Goal: Task Accomplishment & Management: Manage account settings

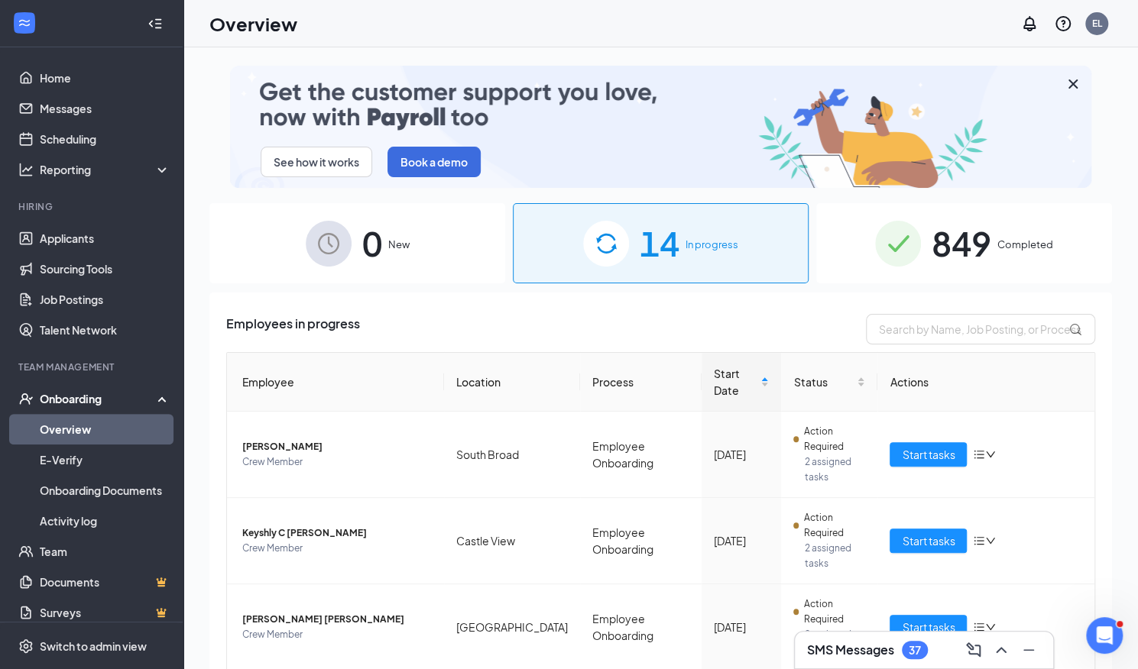
drag, startPoint x: 1117, startPoint y: 282, endPoint x: 1114, endPoint y: 264, distance: 18.6
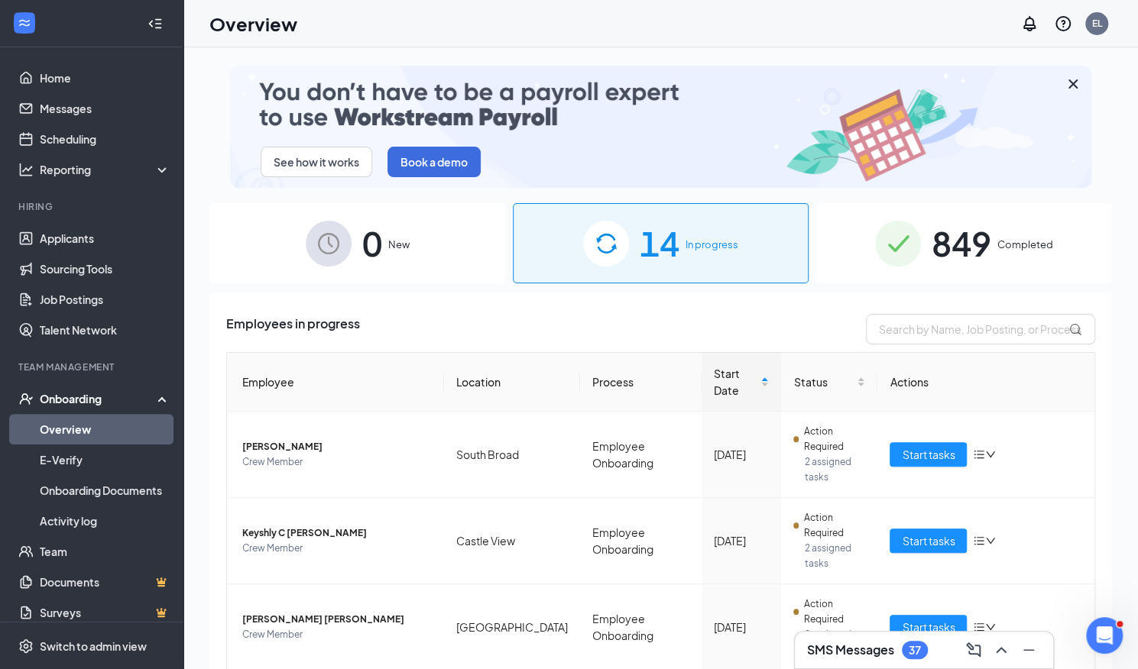
click at [1114, 264] on div "See how it works Book a demo 0 New 14 In progress 849 Completed Employees in pr…" at bounding box center [660, 392] width 955 height 691
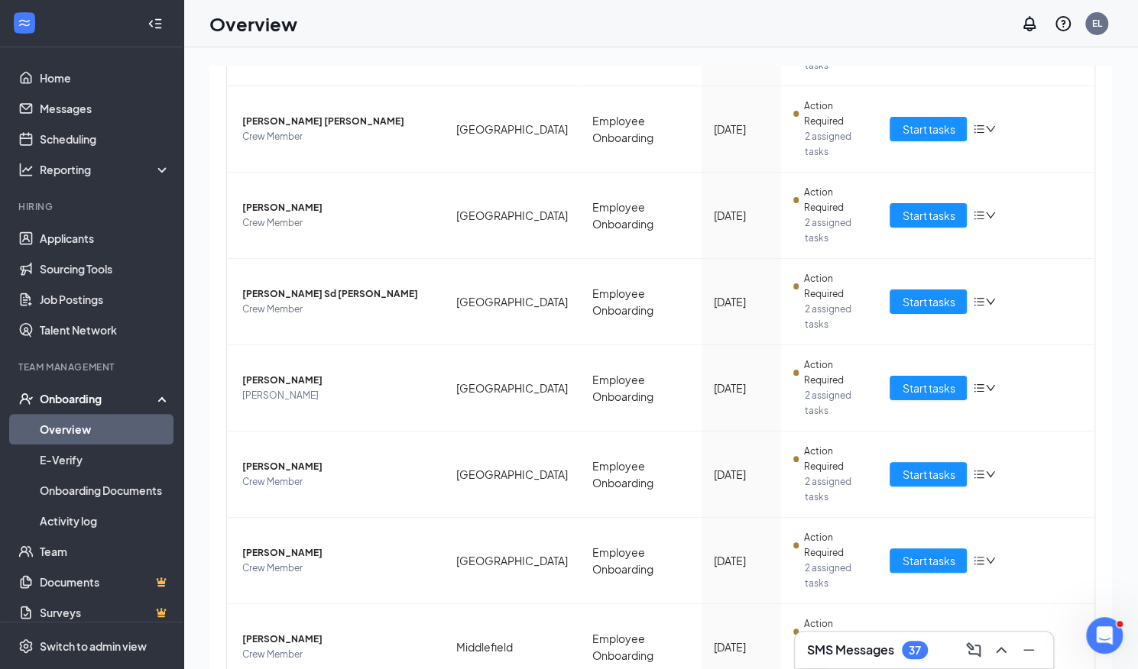
scroll to position [503, 0]
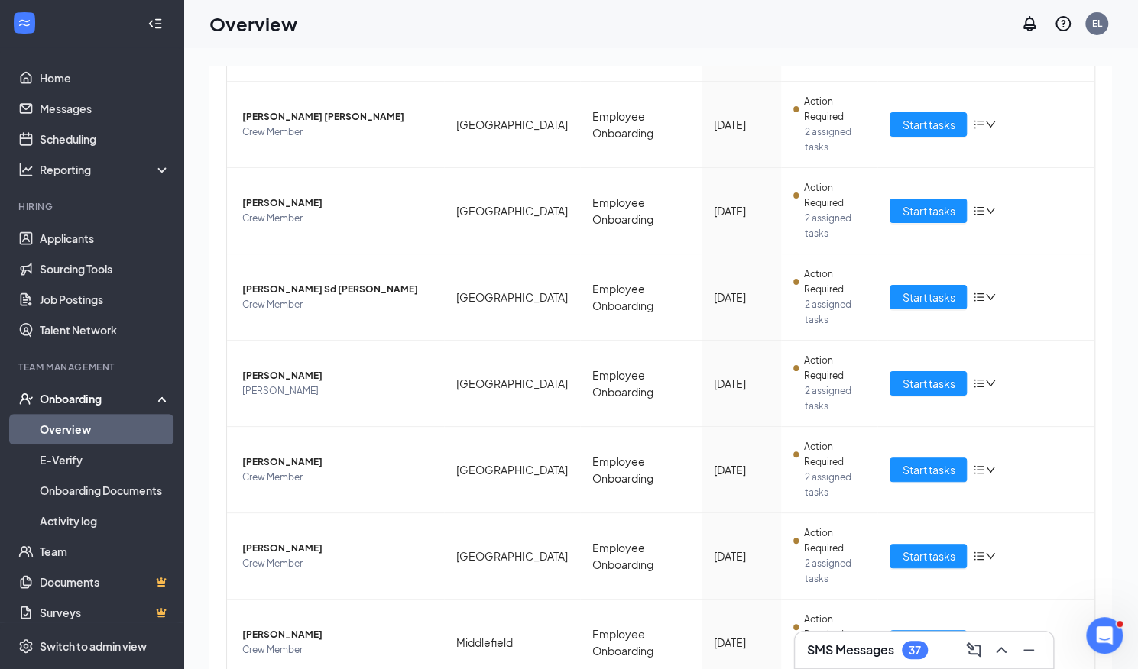
click at [1134, 467] on div "See how it works Book a demo 0 New 14 In progress 849 Completed Employees in pr…" at bounding box center [660, 392] width 955 height 691
click at [1123, 465] on div "See how it works Book a demo 0 New 14 In progress 849 Completed Employees in pr…" at bounding box center [660, 392] width 955 height 691
click at [1017, 427] on td "Start tasks" at bounding box center [985, 470] width 217 height 86
click at [1065, 544] on div "Start tasks" at bounding box center [986, 556] width 193 height 24
drag, startPoint x: 1136, startPoint y: 224, endPoint x: 1130, endPoint y: 478, distance: 253.8
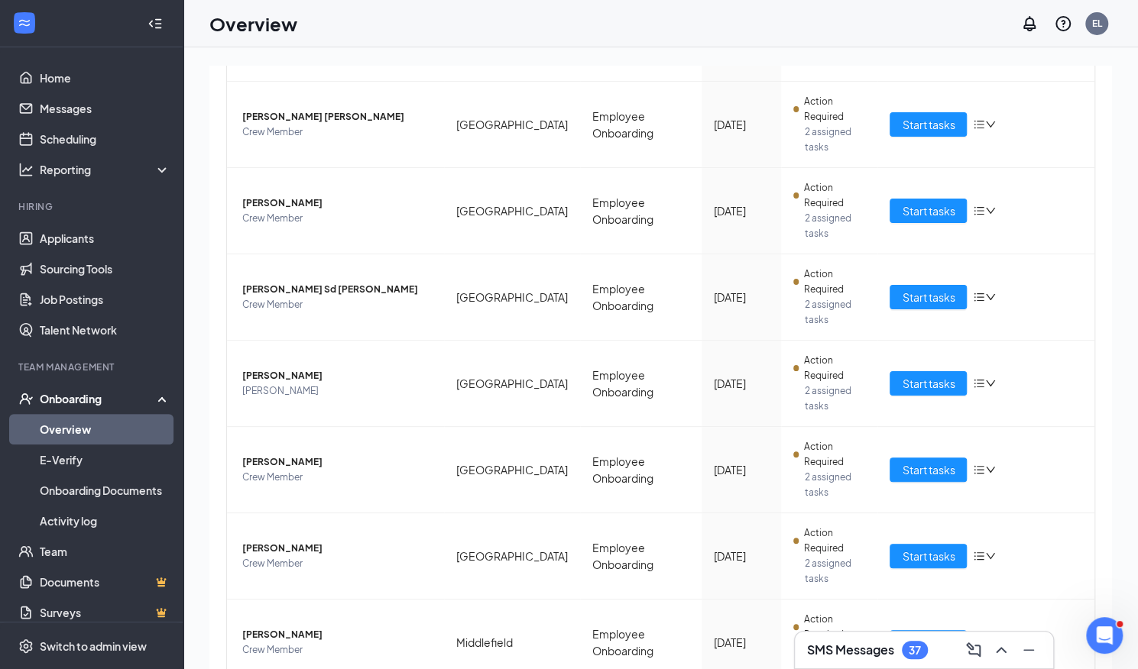
click at [1130, 478] on div "See how it works Book a demo 0 New 14 In progress 849 Completed Employees in pr…" at bounding box center [660, 392] width 955 height 691
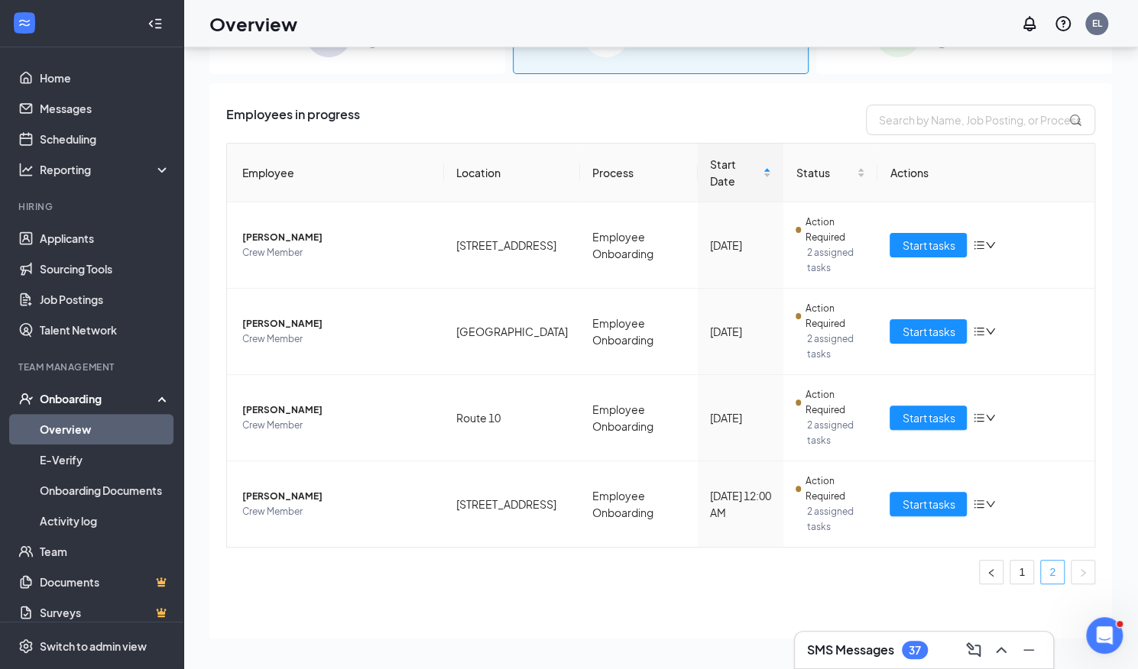
scroll to position [122, 0]
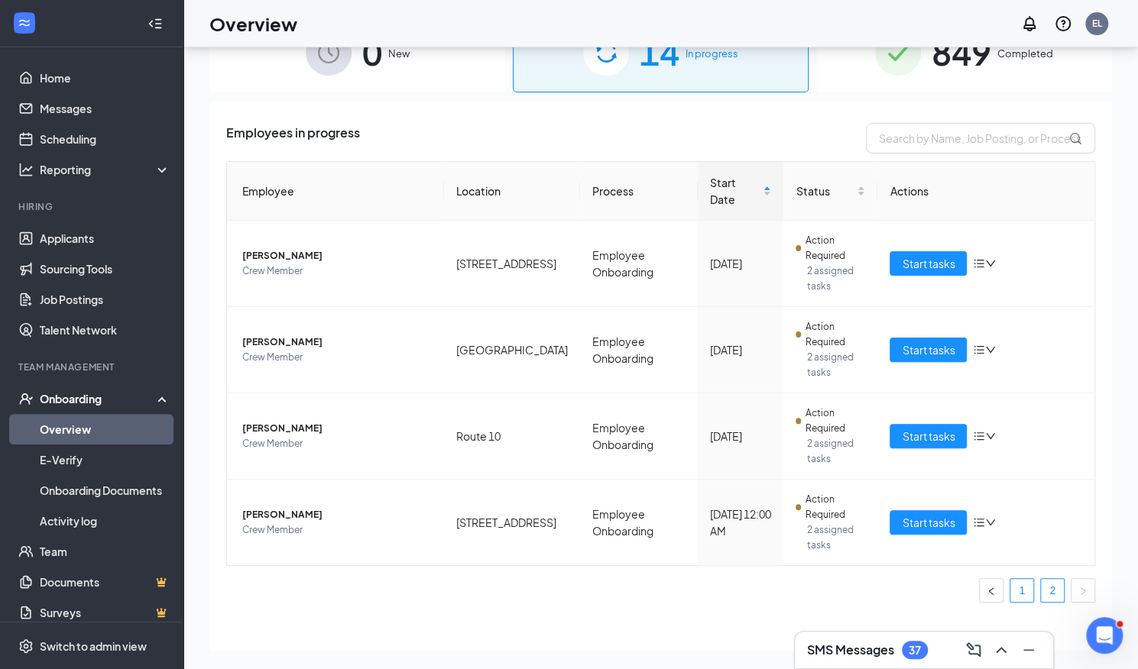
click at [1011, 579] on link "1" at bounding box center [1021, 590] width 23 height 23
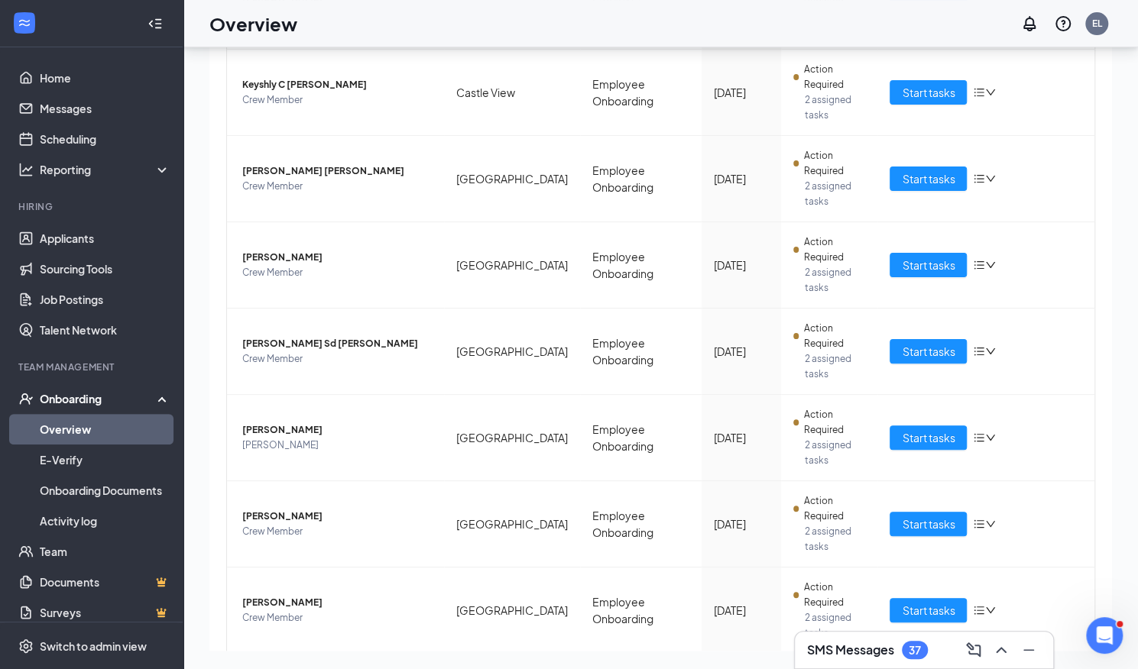
scroll to position [503, 0]
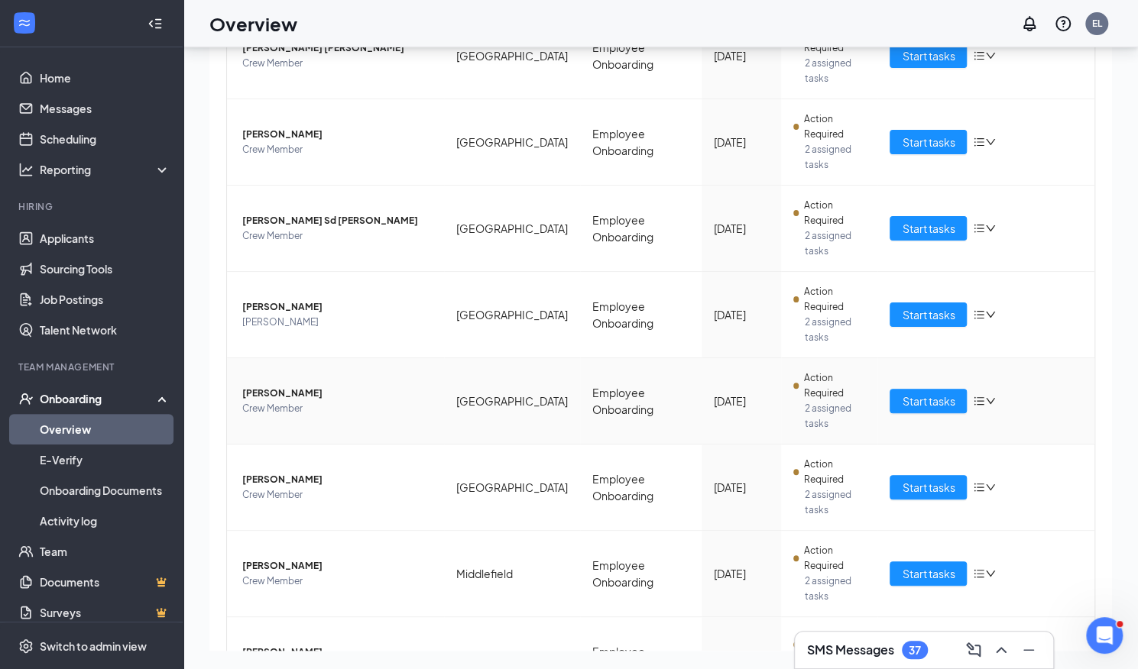
drag, startPoint x: 237, startPoint y: 291, endPoint x: 334, endPoint y: 288, distance: 97.1
click at [334, 358] on td "[PERSON_NAME] Crew Member" at bounding box center [335, 401] width 217 height 86
copy span "[PERSON_NAME]"
drag, startPoint x: 304, startPoint y: 220, endPoint x: 230, endPoint y: 217, distance: 74.2
click at [230, 272] on td "[PERSON_NAME]" at bounding box center [335, 315] width 217 height 86
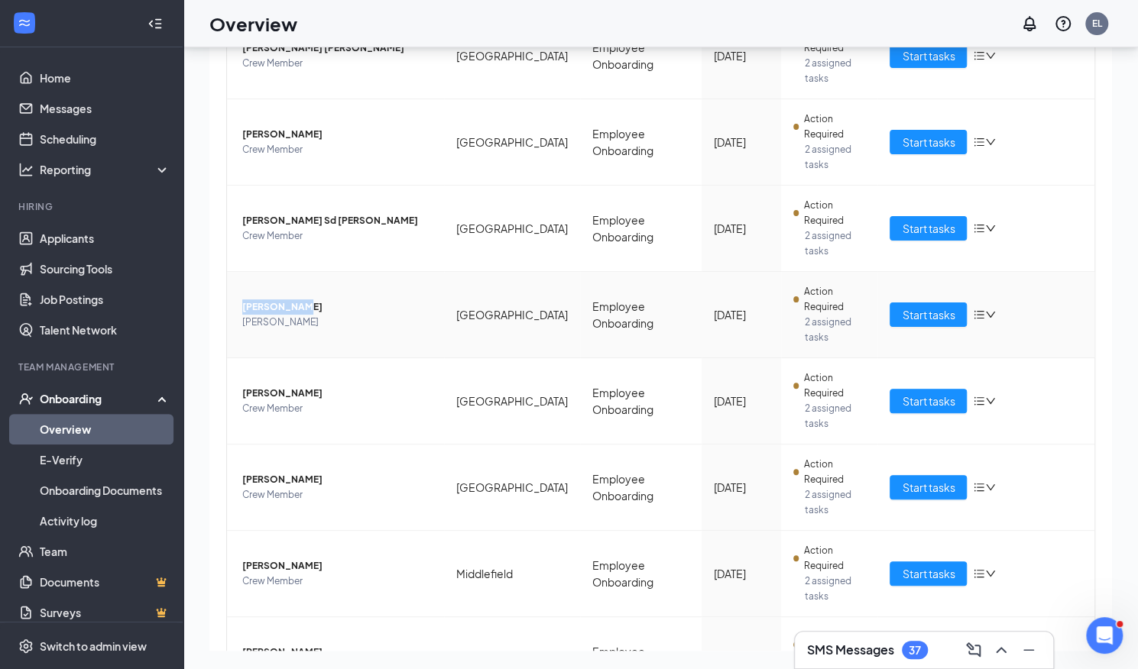
click at [272, 300] on span "[PERSON_NAME]" at bounding box center [337, 307] width 190 height 15
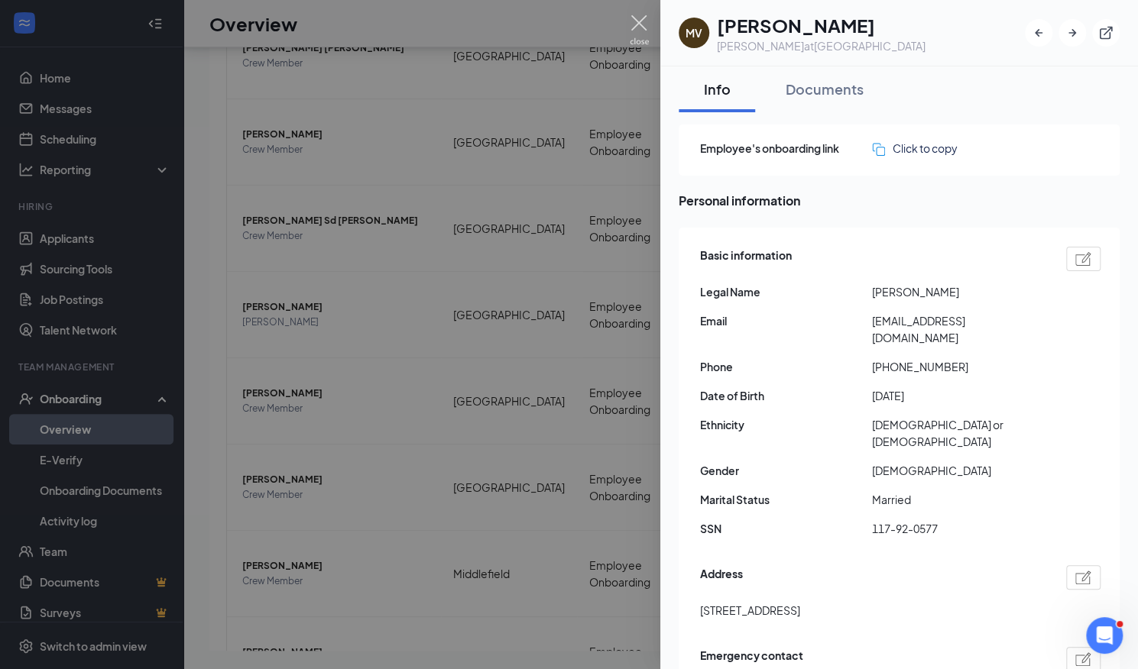
click at [644, 21] on img at bounding box center [639, 30] width 19 height 30
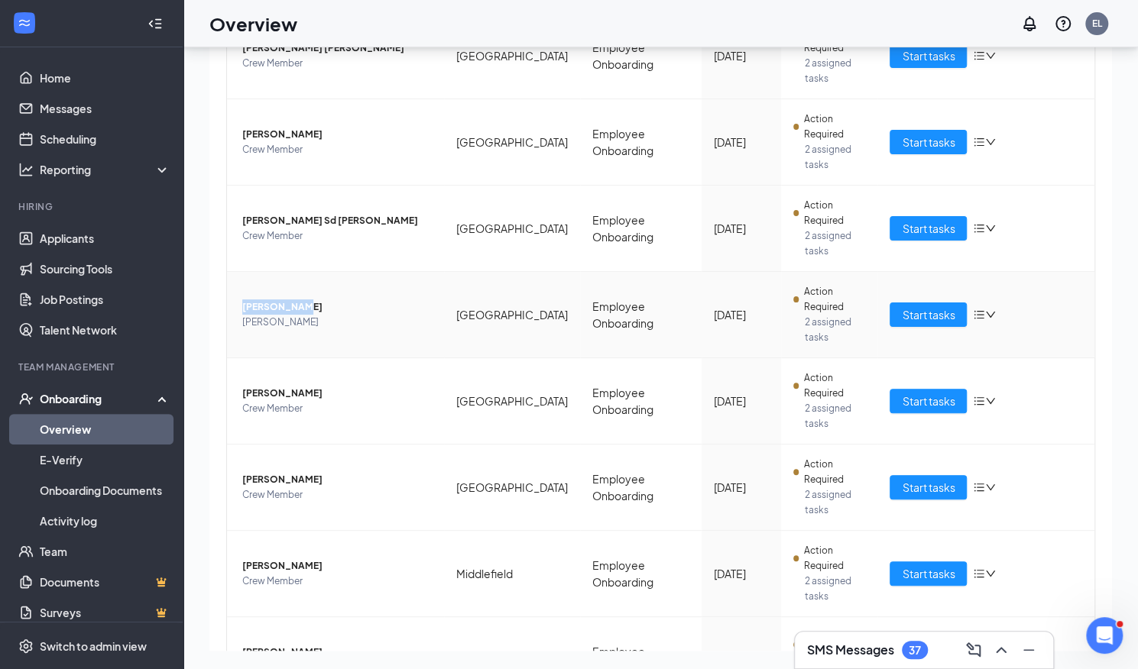
drag, startPoint x: 232, startPoint y: 218, endPoint x: 302, endPoint y: 220, distance: 69.6
click at [302, 272] on td "[PERSON_NAME]" at bounding box center [335, 315] width 217 height 86
drag, startPoint x: 336, startPoint y: 144, endPoint x: 235, endPoint y: 148, distance: 101.0
click at [235, 186] on td "[PERSON_NAME] Sd [PERSON_NAME] Crew Member" at bounding box center [335, 229] width 217 height 86
copy span "[PERSON_NAME] Sd [PERSON_NAME]"
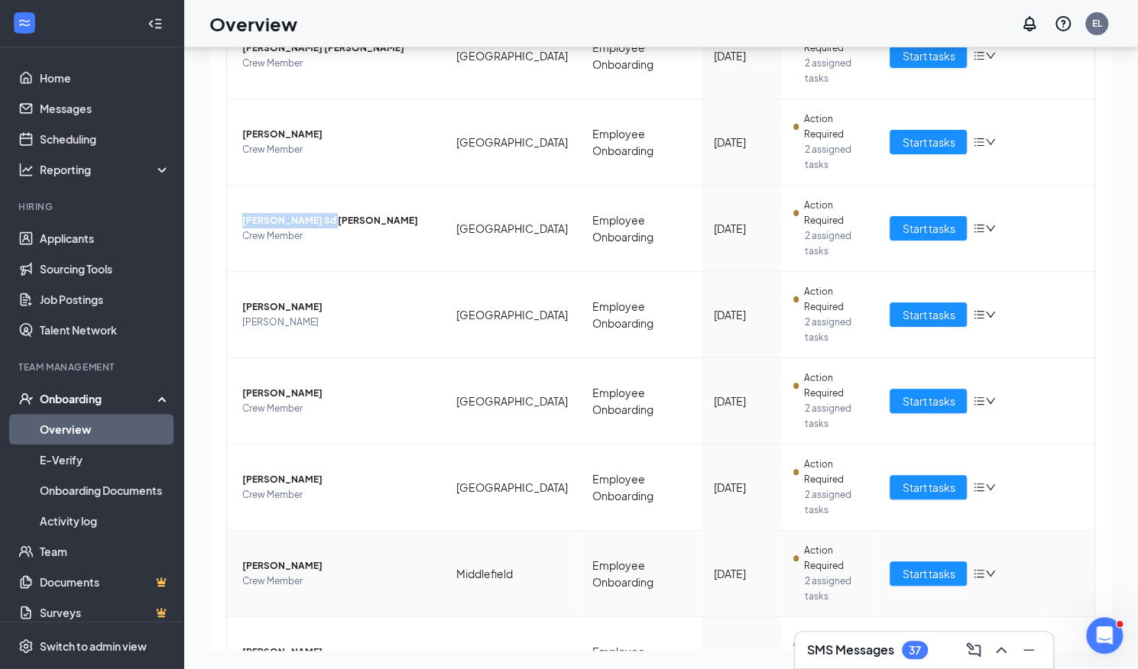
drag, startPoint x: 242, startPoint y: 431, endPoint x: 373, endPoint y: 435, distance: 131.5
click at [373, 531] on td "[PERSON_NAME] Crew Member" at bounding box center [335, 574] width 217 height 86
copy span "[PERSON_NAME]"
drag, startPoint x: 331, startPoint y: 77, endPoint x: 243, endPoint y: 76, distance: 87.9
click at [243, 127] on span "[PERSON_NAME]" at bounding box center [337, 134] width 190 height 15
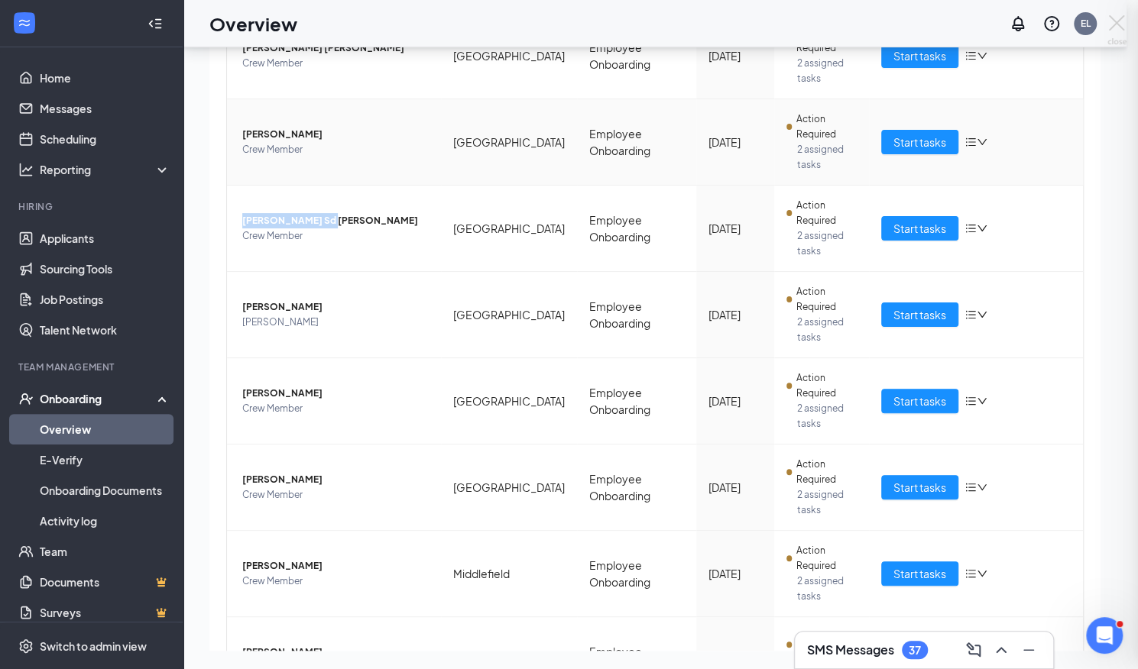
drag, startPoint x: 243, startPoint y: 76, endPoint x: 252, endPoint y: 77, distance: 9.3
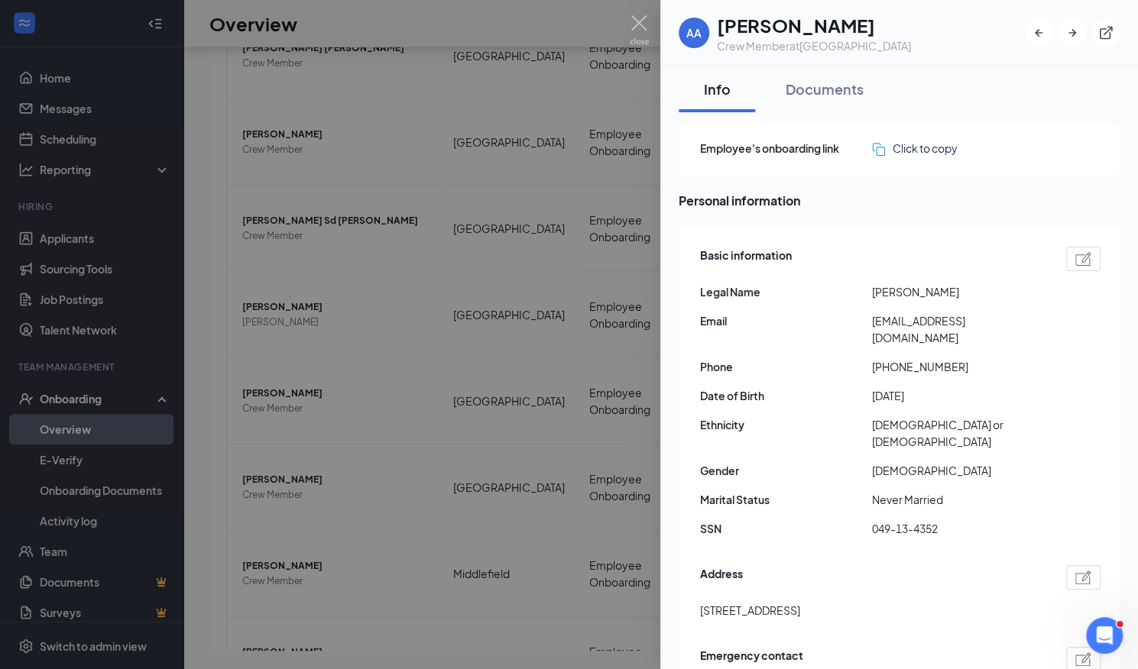
drag, startPoint x: 252, startPoint y: 77, endPoint x: 639, endPoint y: 22, distance: 390.6
click at [638, 21] on img at bounding box center [639, 30] width 19 height 30
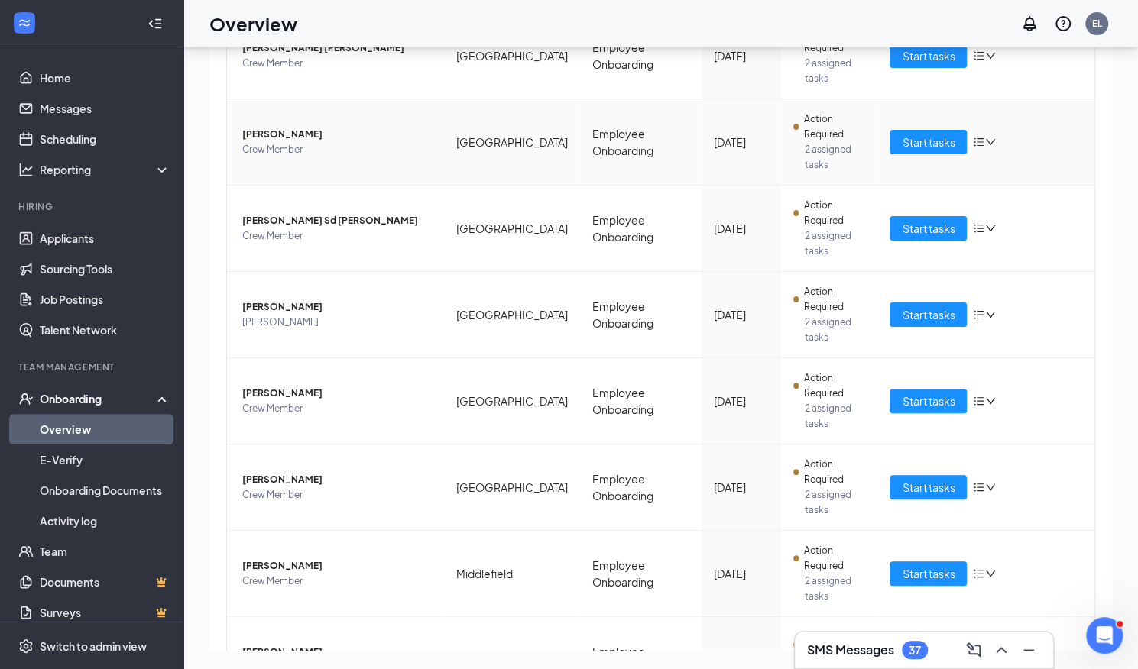
drag, startPoint x: 238, startPoint y: 78, endPoint x: 343, endPoint y: 79, distance: 104.7
click at [343, 99] on td "[PERSON_NAME] Crew Member" at bounding box center [335, 142] width 217 height 86
copy span "[PERSON_NAME]"
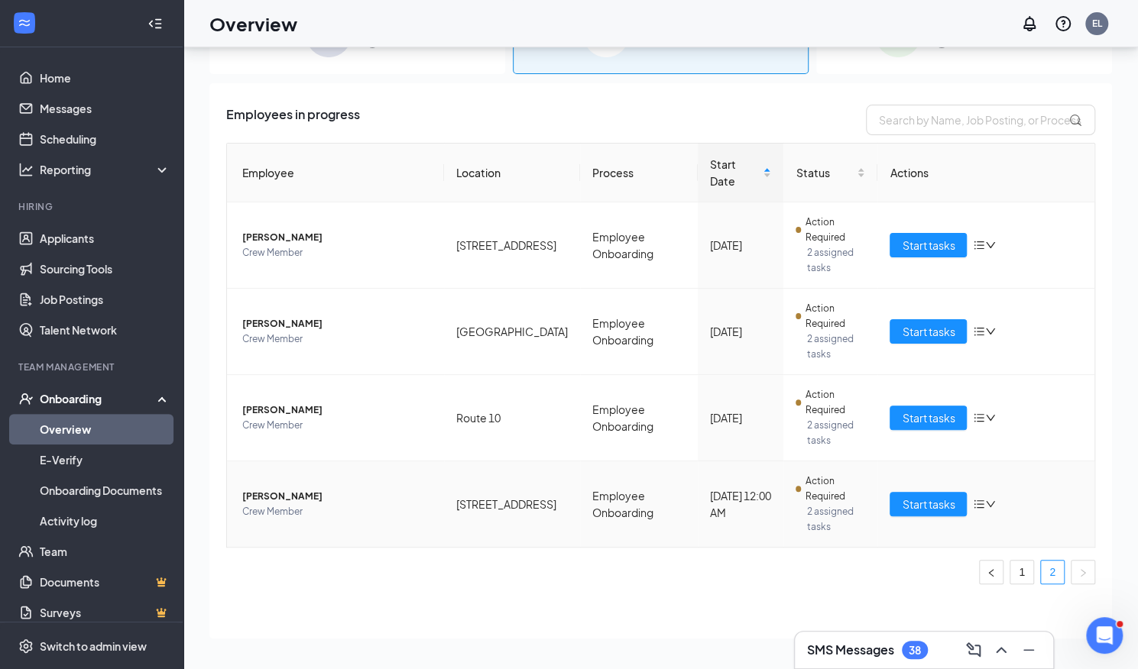
scroll to position [122, 0]
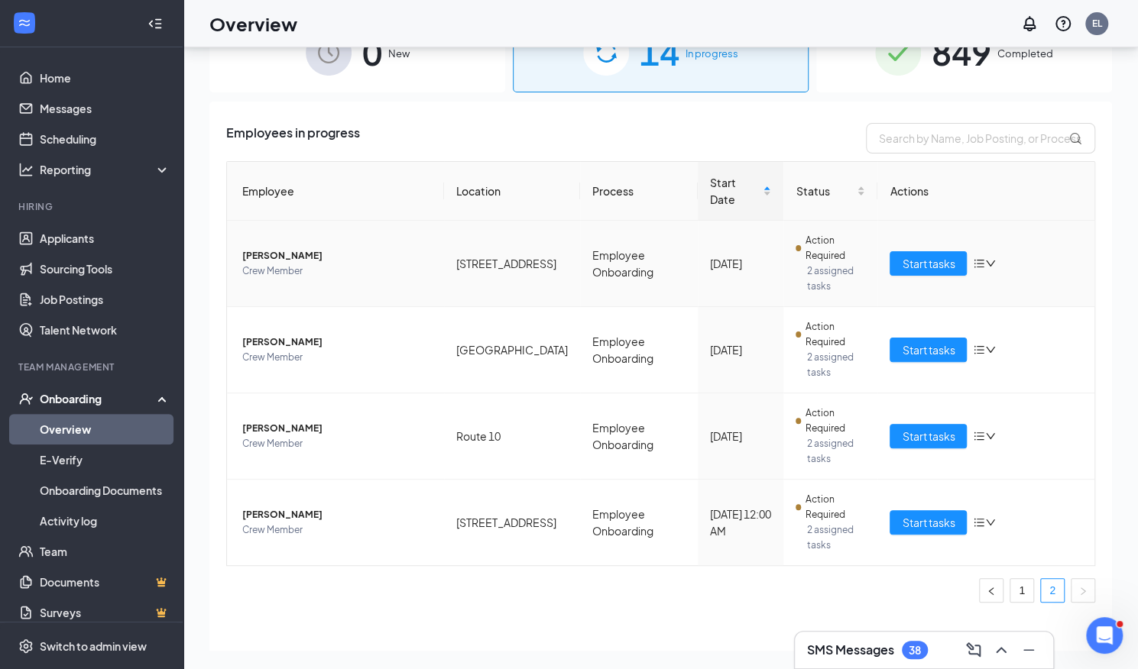
drag, startPoint x: 240, startPoint y: 238, endPoint x: 361, endPoint y: 236, distance: 120.8
click at [361, 236] on td "[PERSON_NAME] Crew Member" at bounding box center [335, 264] width 217 height 86
click at [310, 248] on span "[PERSON_NAME]" at bounding box center [337, 255] width 190 height 15
click at [316, 248] on span "[PERSON_NAME]" at bounding box center [337, 255] width 190 height 15
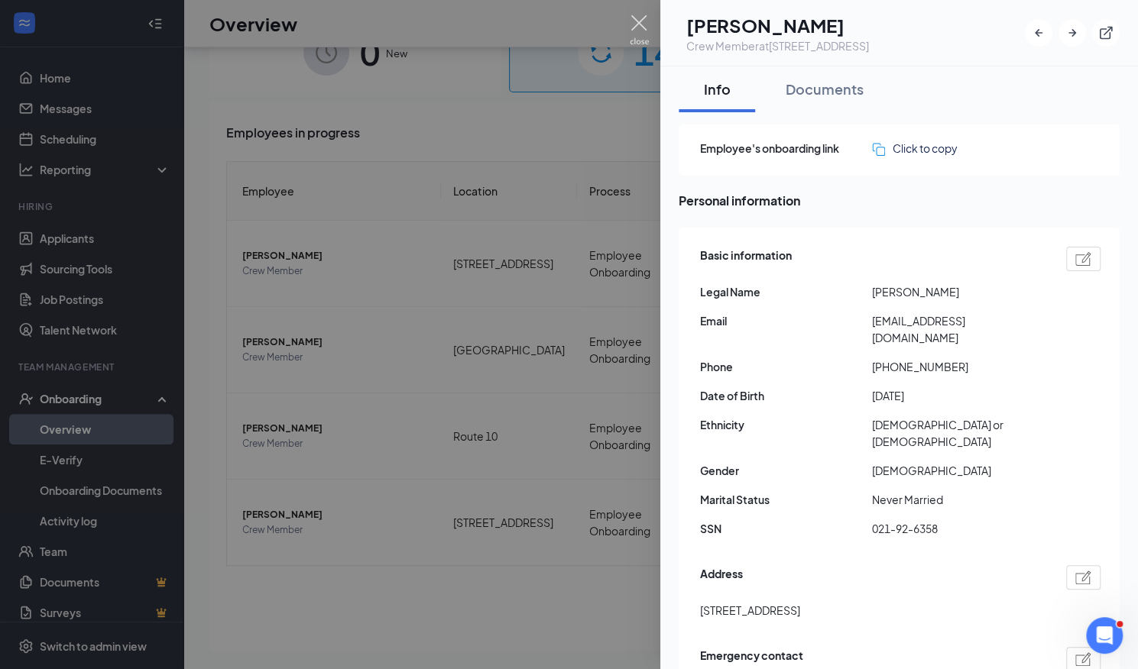
click at [640, 21] on img at bounding box center [639, 30] width 19 height 30
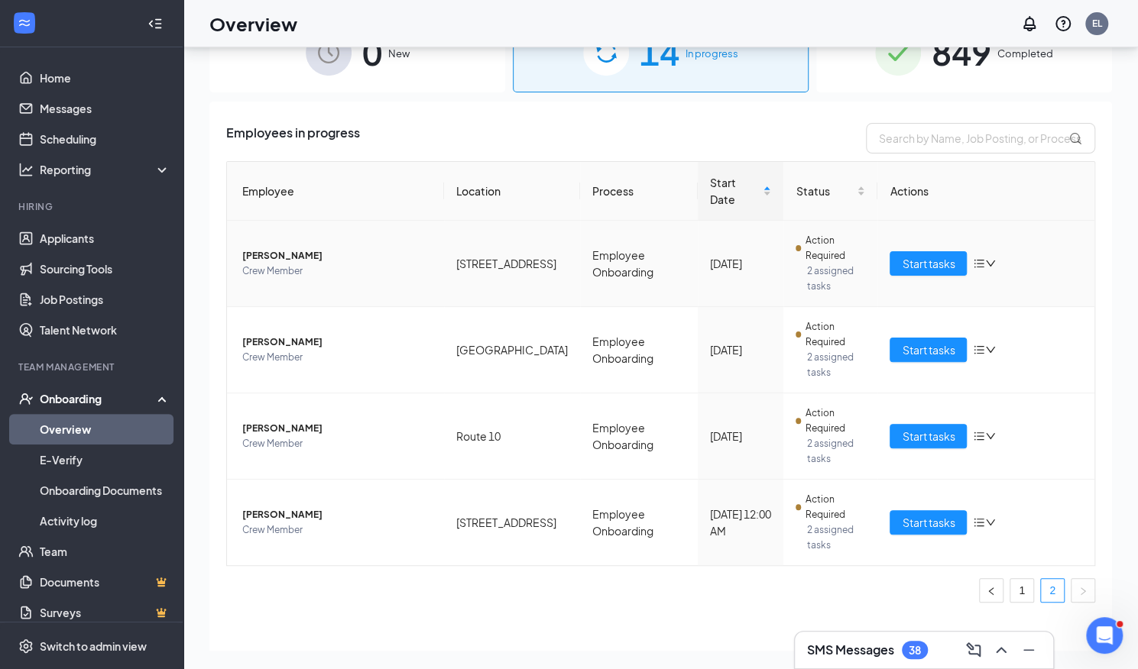
drag, startPoint x: 238, startPoint y: 235, endPoint x: 337, endPoint y: 229, distance: 98.8
click at [337, 229] on td "[PERSON_NAME] Crew Member" at bounding box center [335, 264] width 217 height 86
copy span "[PERSON_NAME]"
click at [909, 138] on input "text" at bounding box center [980, 138] width 229 height 31
click at [870, 141] on input "text" at bounding box center [980, 138] width 229 height 31
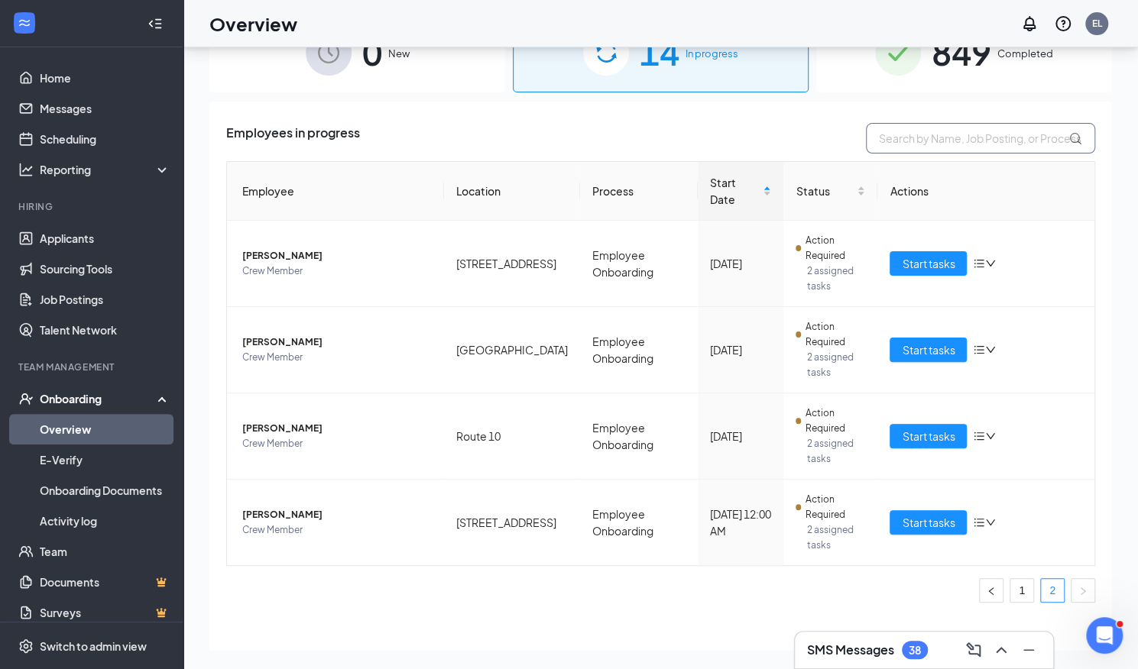
paste input "[PERSON_NAME]"
type input "[PERSON_NAME]"
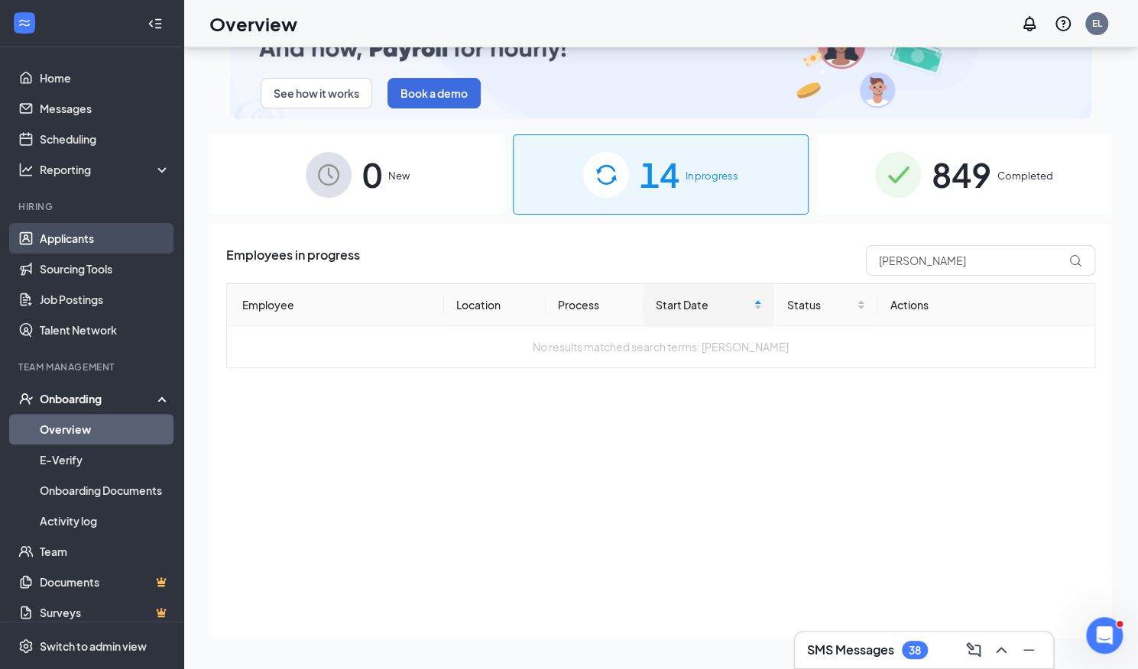
click at [89, 232] on link "Applicants" at bounding box center [105, 238] width 131 height 31
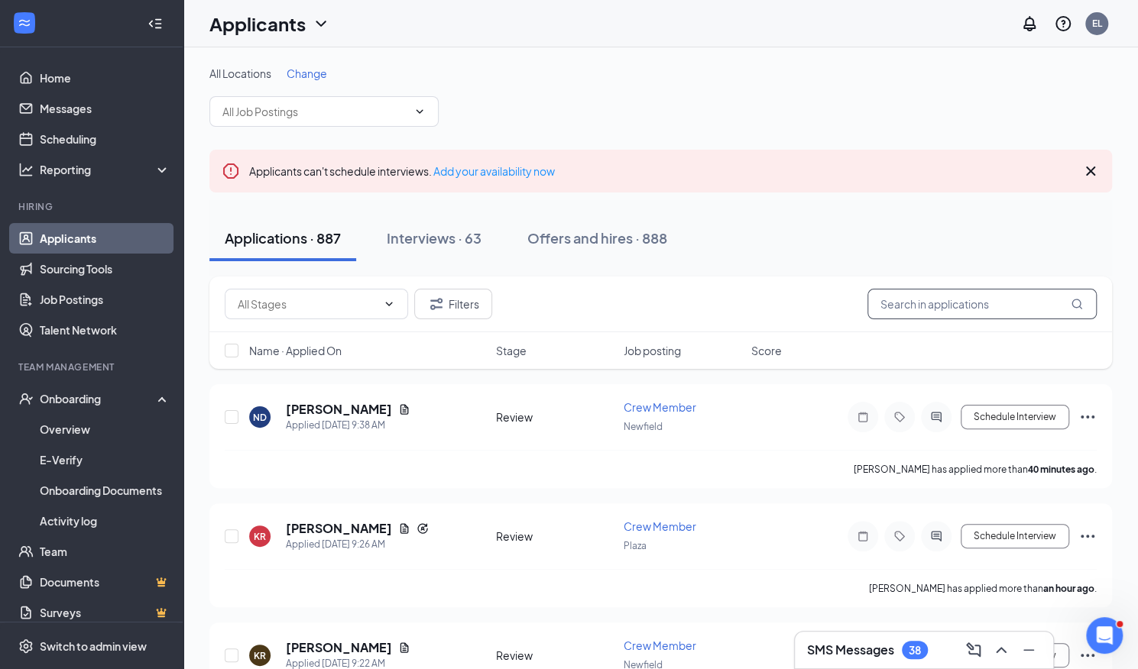
click at [906, 303] on input "text" at bounding box center [981, 304] width 229 height 31
paste input "[PERSON_NAME]"
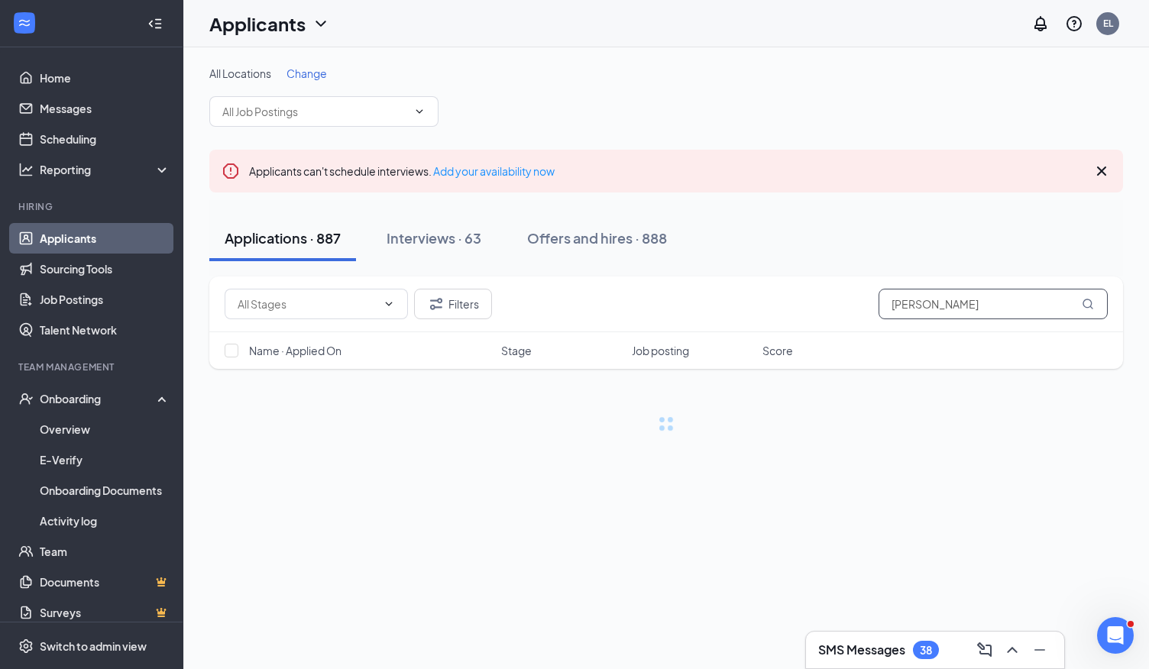
type input "[PERSON_NAME]"
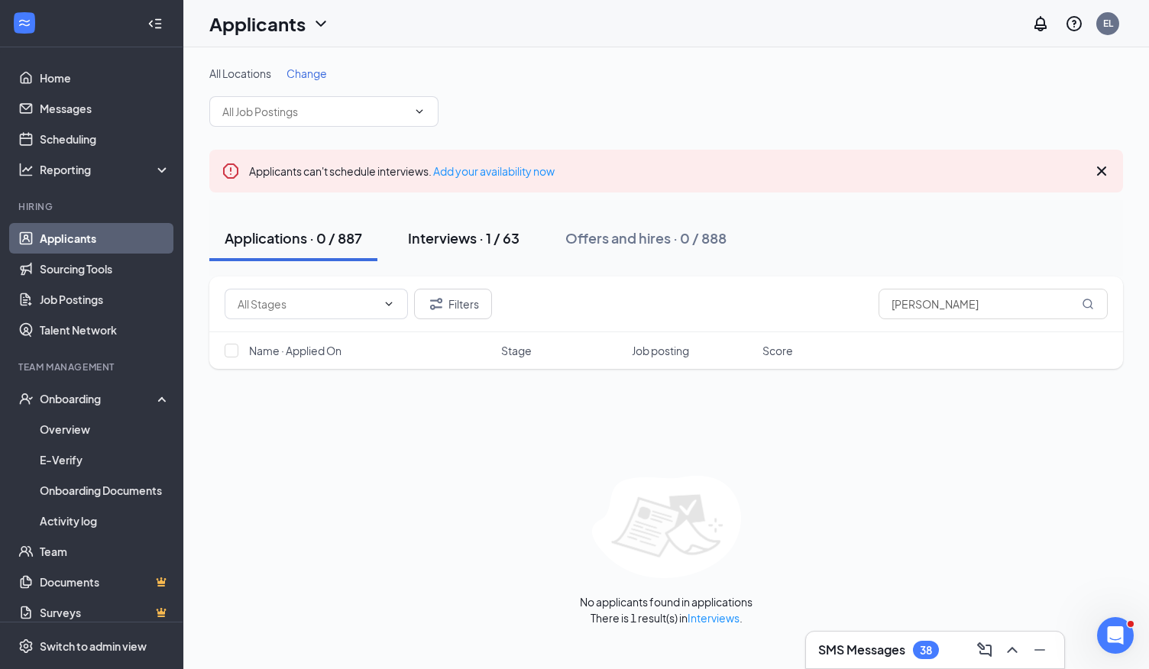
click at [490, 245] on div "Interviews · 1 / 63" at bounding box center [464, 238] width 112 height 19
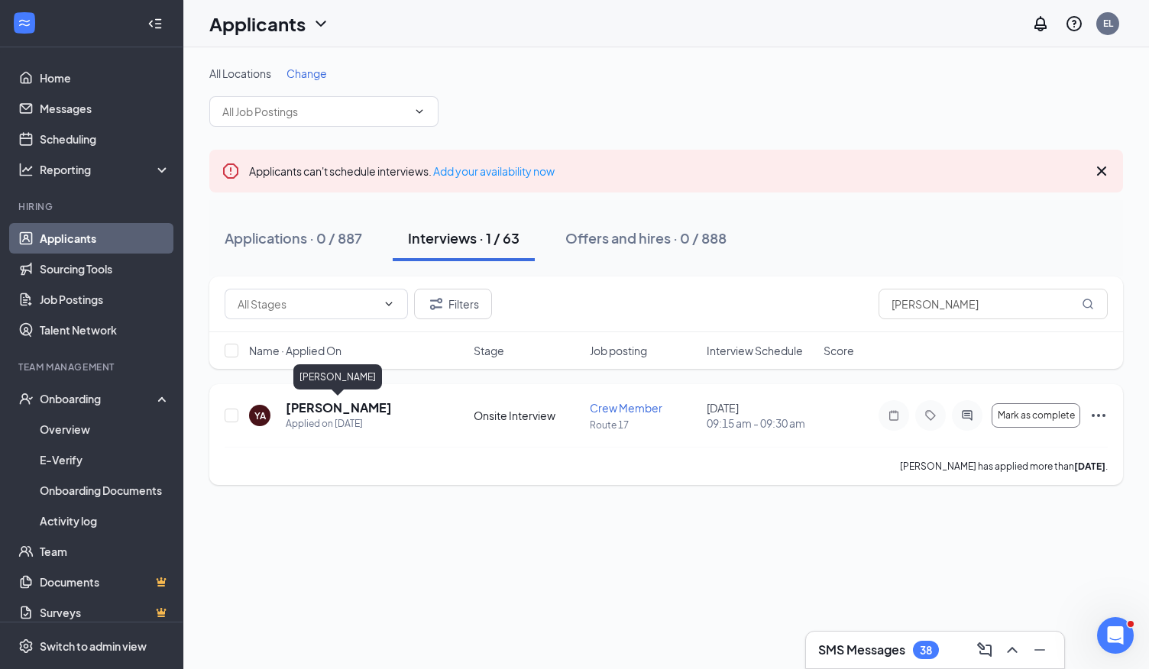
click at [344, 406] on h5 "[PERSON_NAME]" at bounding box center [339, 408] width 106 height 17
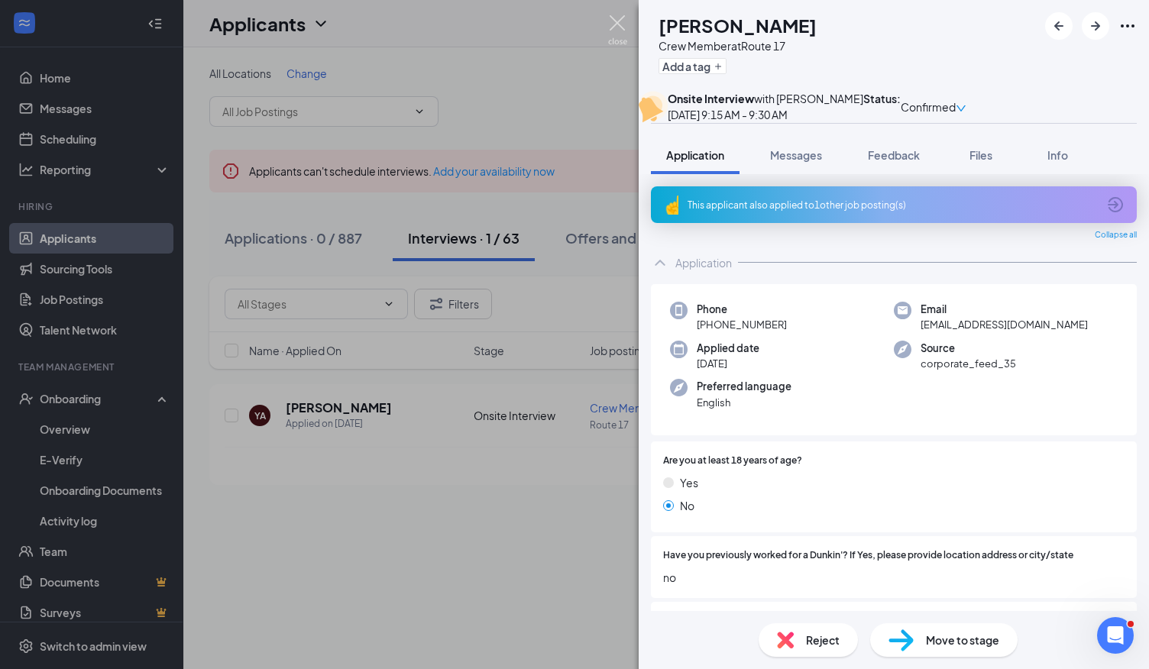
click at [618, 19] on img at bounding box center [617, 30] width 19 height 30
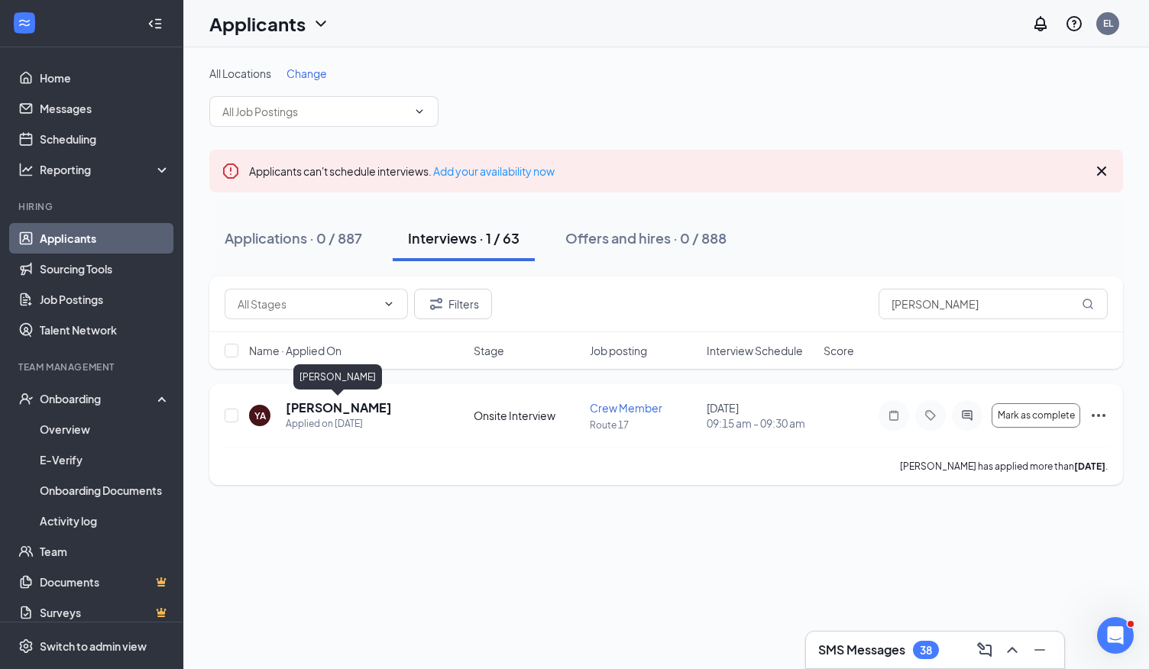
click at [364, 409] on h5 "[PERSON_NAME]" at bounding box center [339, 408] width 106 height 17
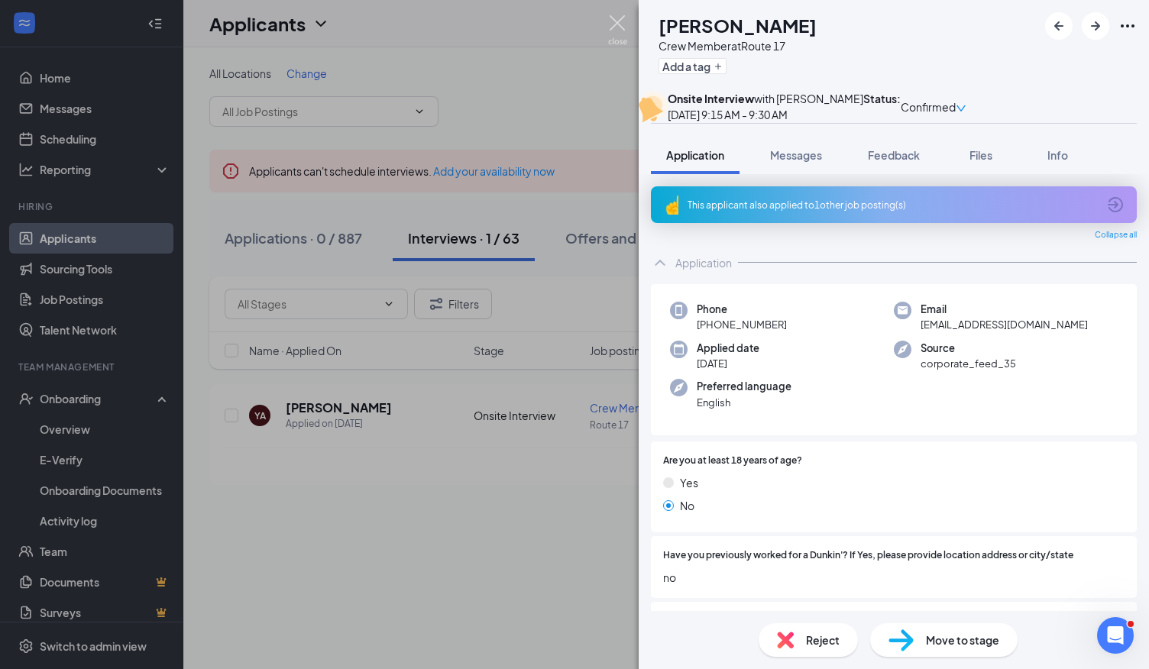
click at [613, 19] on img at bounding box center [617, 30] width 19 height 30
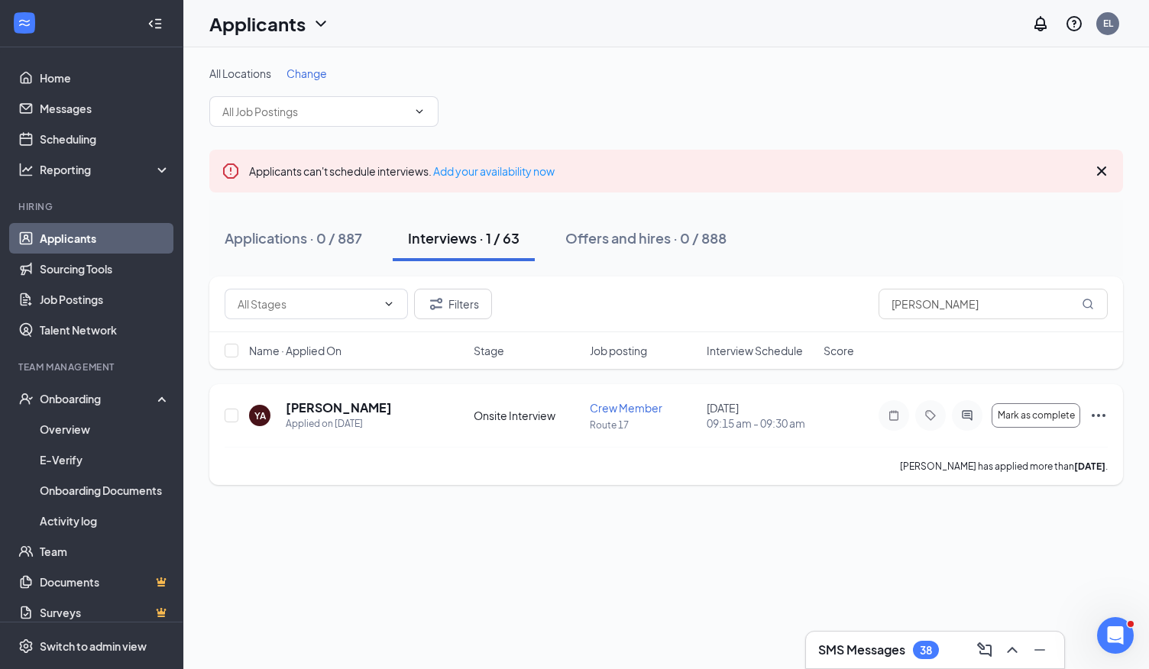
click at [1094, 412] on icon "Ellipses" at bounding box center [1099, 416] width 18 height 18
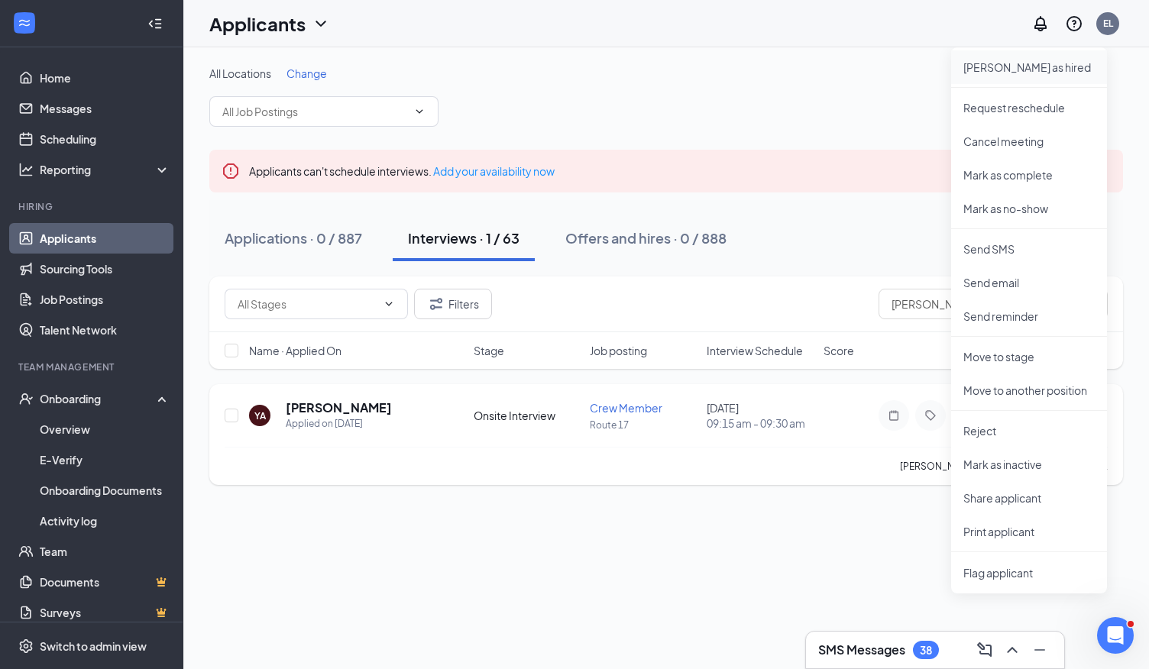
click at [1020, 70] on p "[PERSON_NAME] as hired" at bounding box center [1029, 67] width 131 height 15
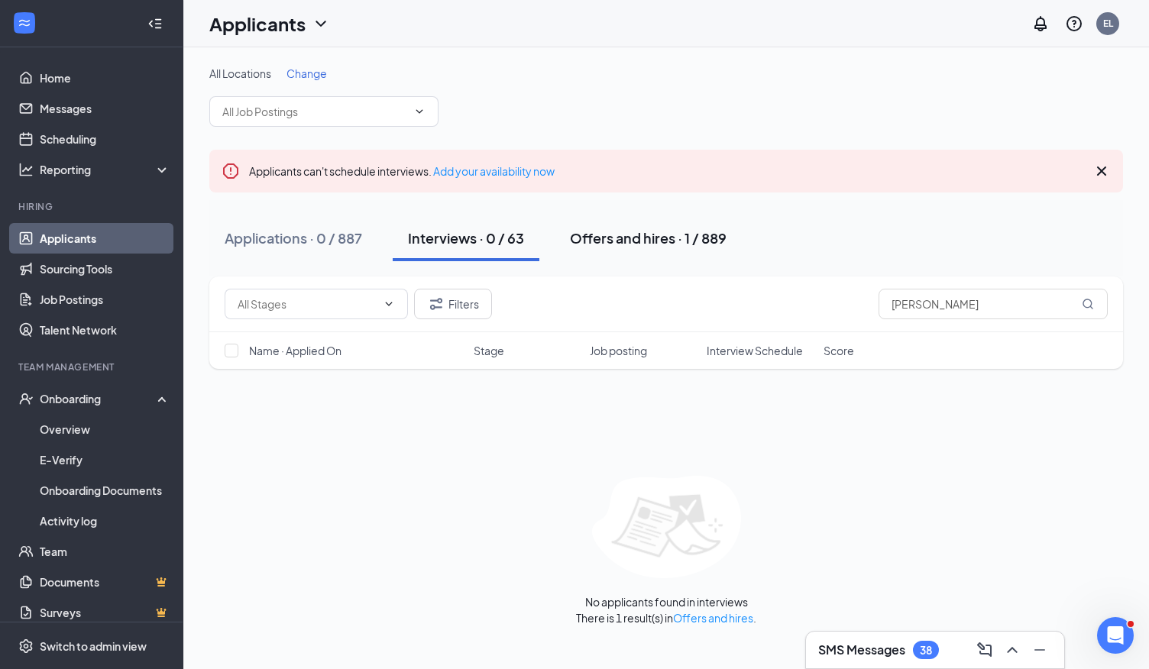
click at [637, 237] on div "Offers and hires · 1 / 889" at bounding box center [648, 238] width 157 height 19
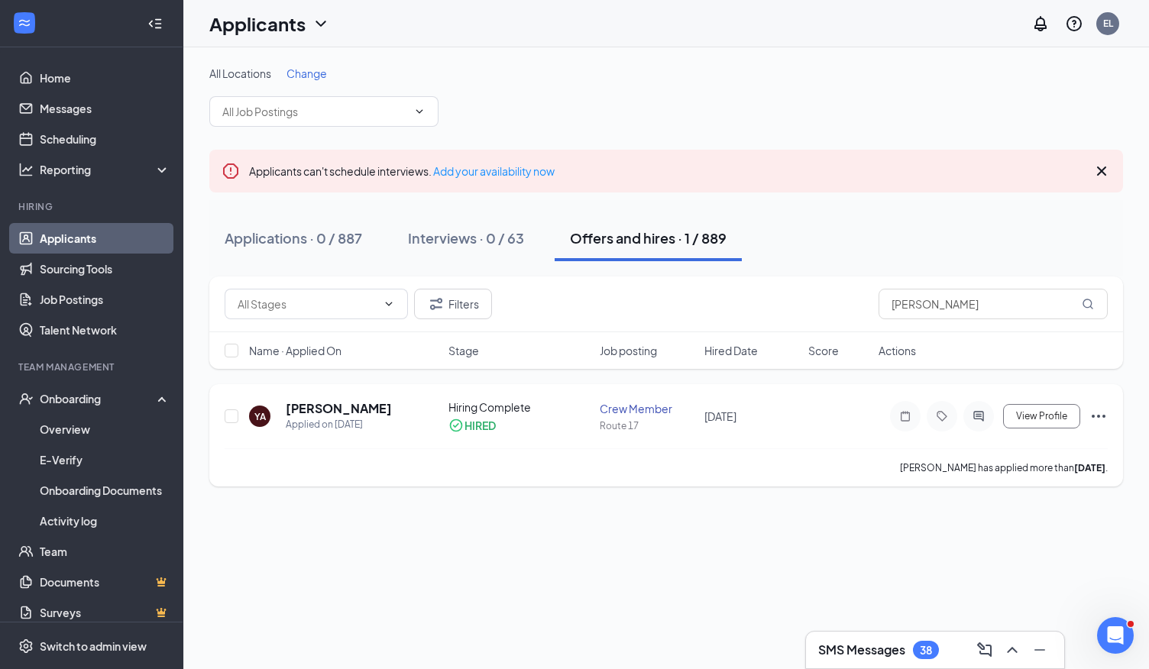
click at [1103, 413] on icon "Ellipses" at bounding box center [1099, 416] width 18 height 18
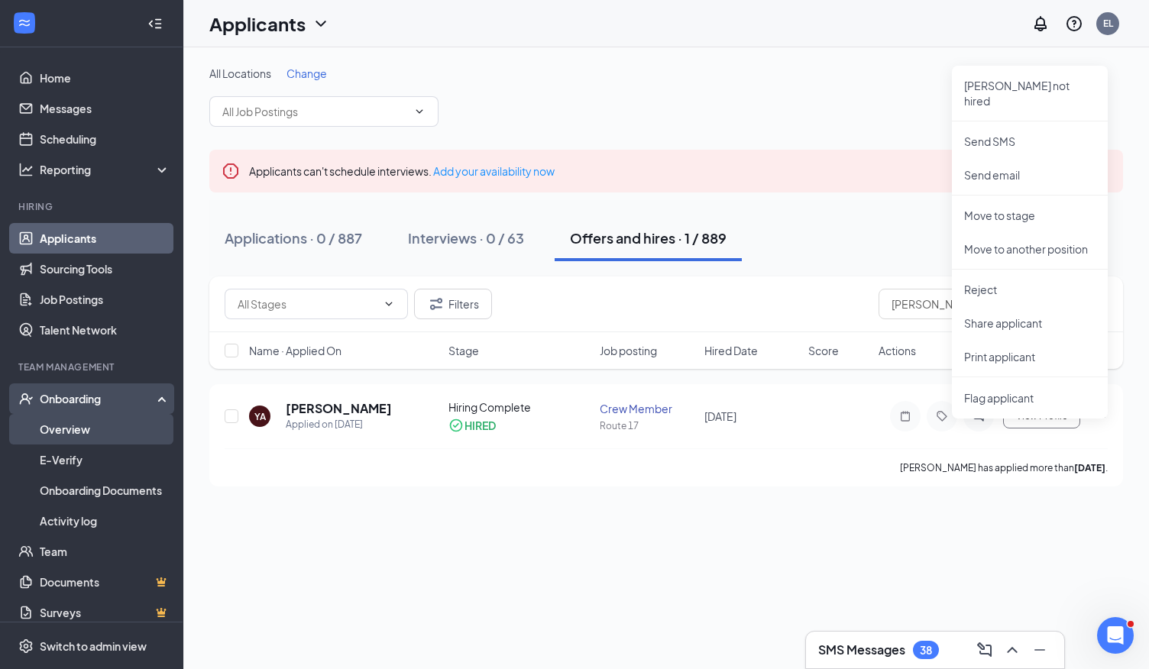
click at [83, 433] on link "Overview" at bounding box center [105, 429] width 131 height 31
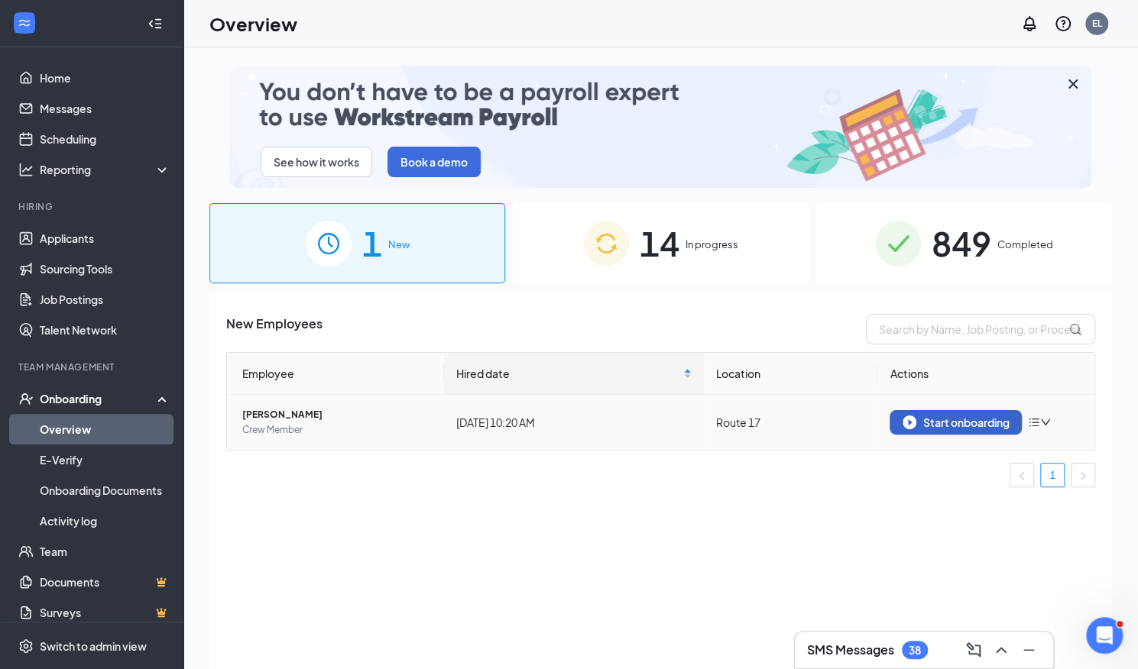
click at [958, 417] on div "Start onboarding" at bounding box center [956, 423] width 106 height 14
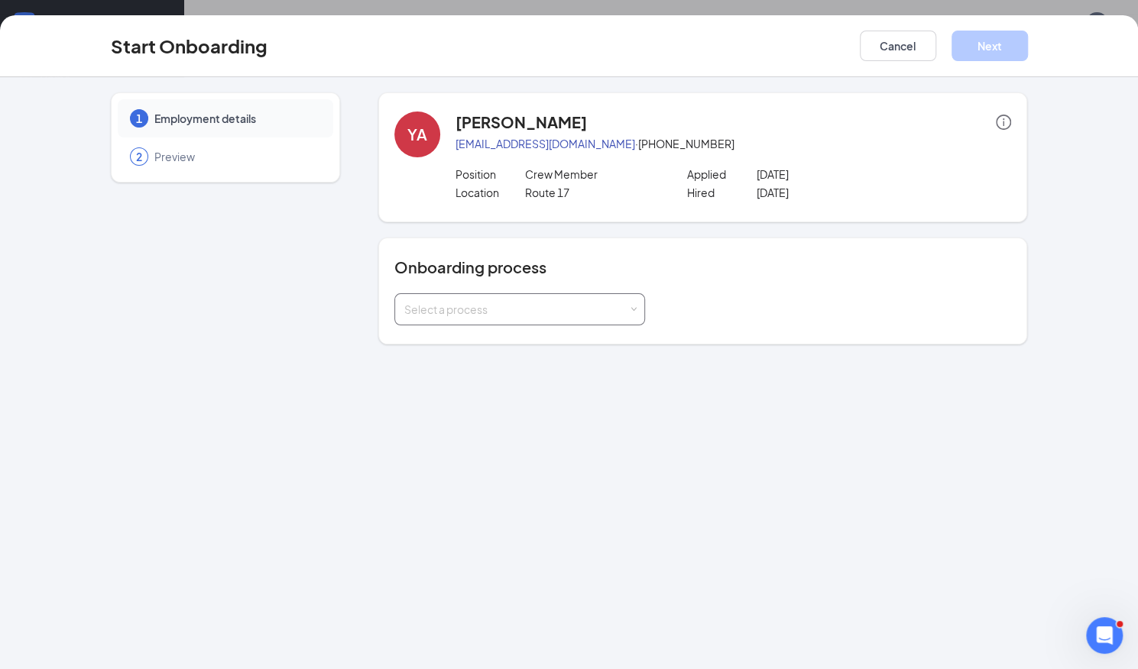
click at [631, 307] on span at bounding box center [633, 309] width 7 height 7
click at [582, 336] on li "Employee Onboarding" at bounding box center [518, 341] width 251 height 28
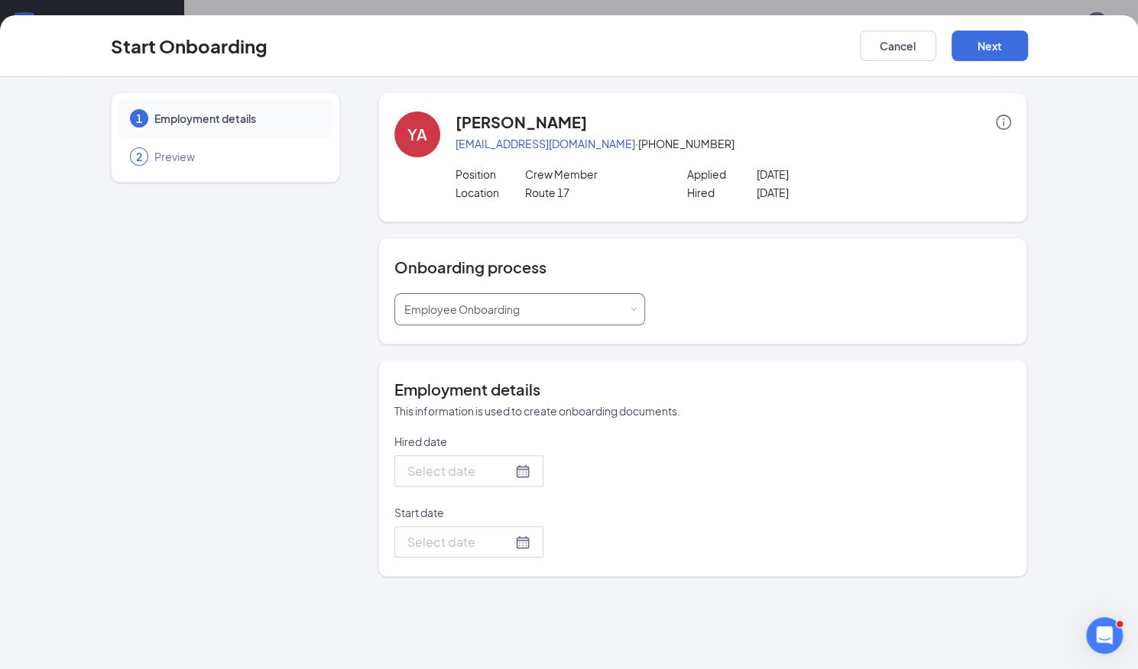
type input "[DATE]"
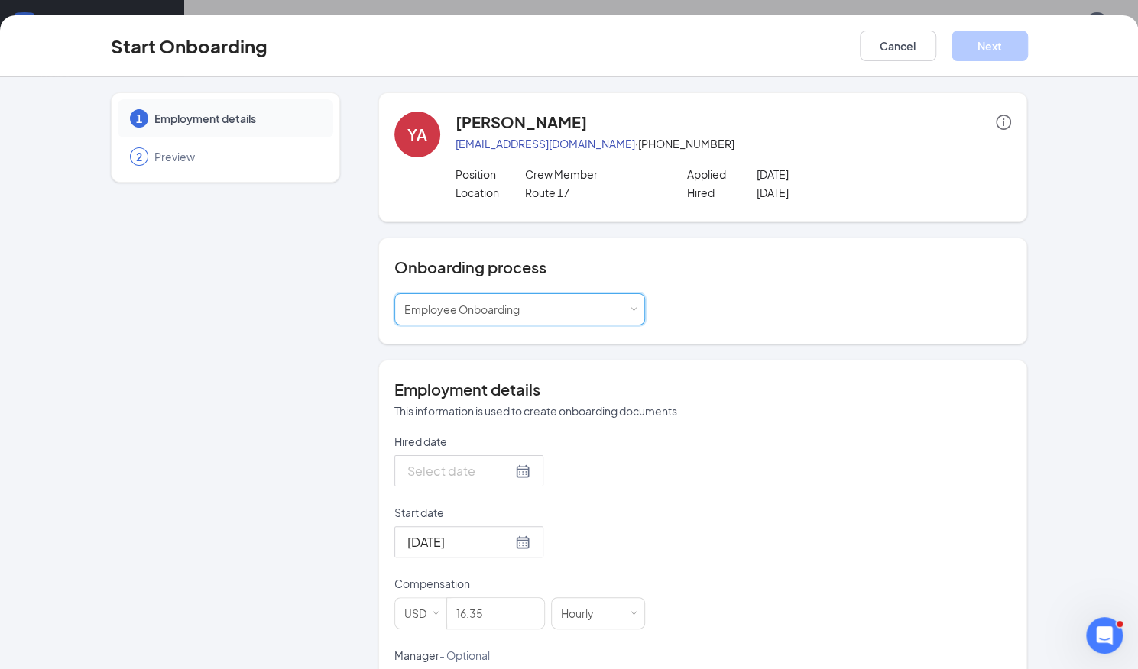
click at [504, 465] on div at bounding box center [468, 471] width 123 height 19
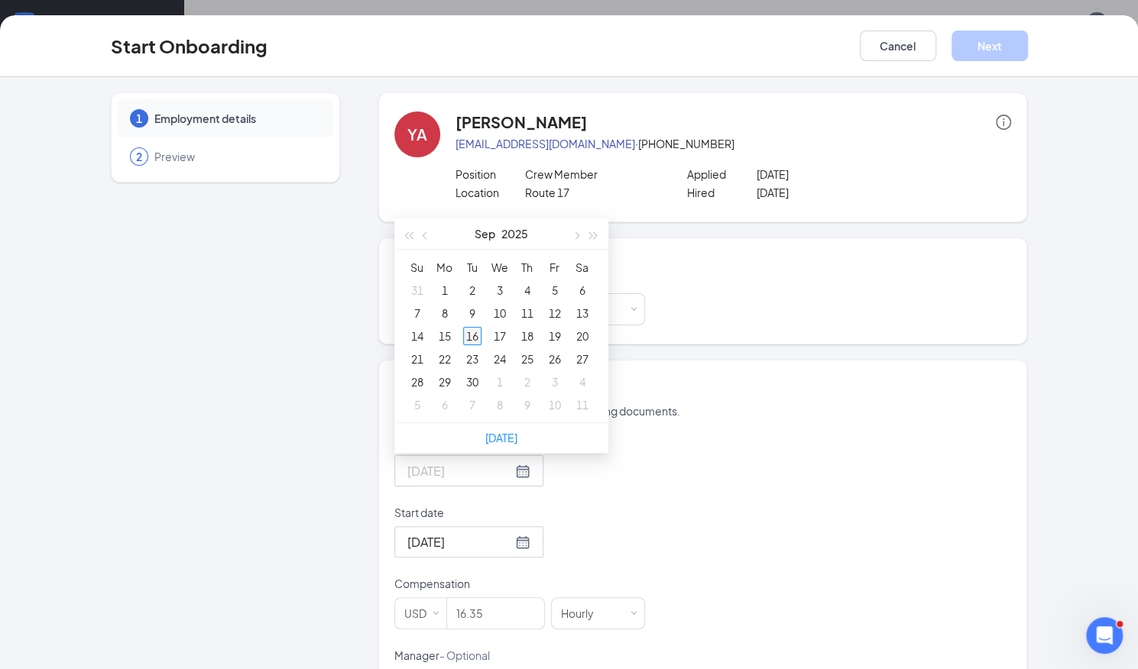
type input "[DATE]"
click at [469, 336] on div "16" at bounding box center [472, 336] width 18 height 18
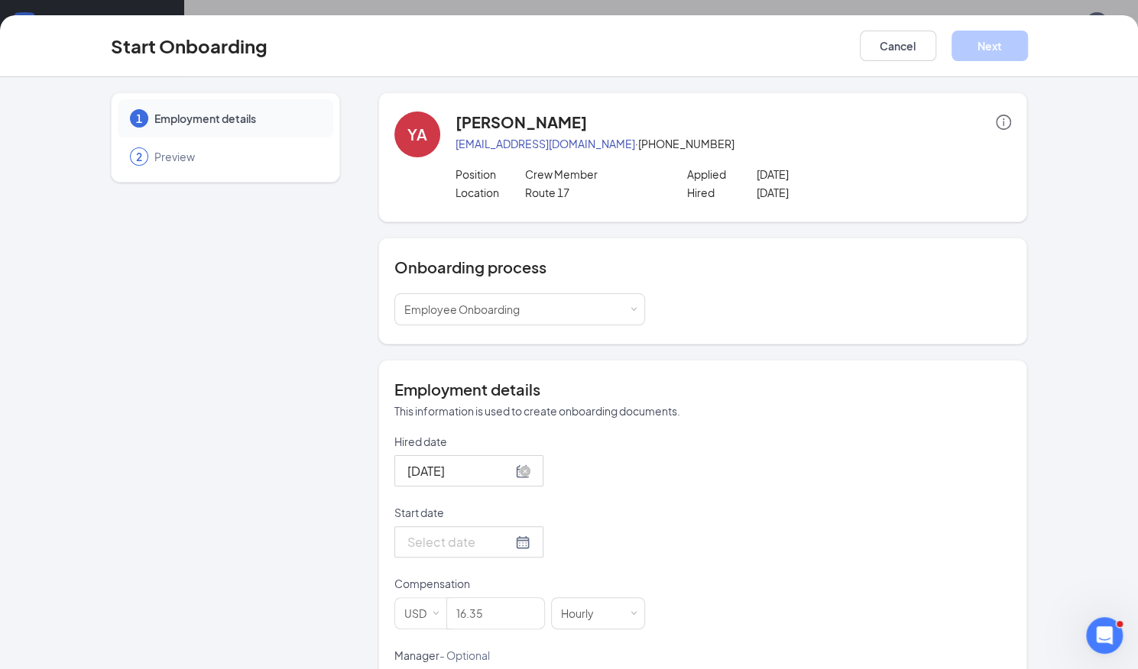
click at [501, 537] on div at bounding box center [468, 542] width 123 height 19
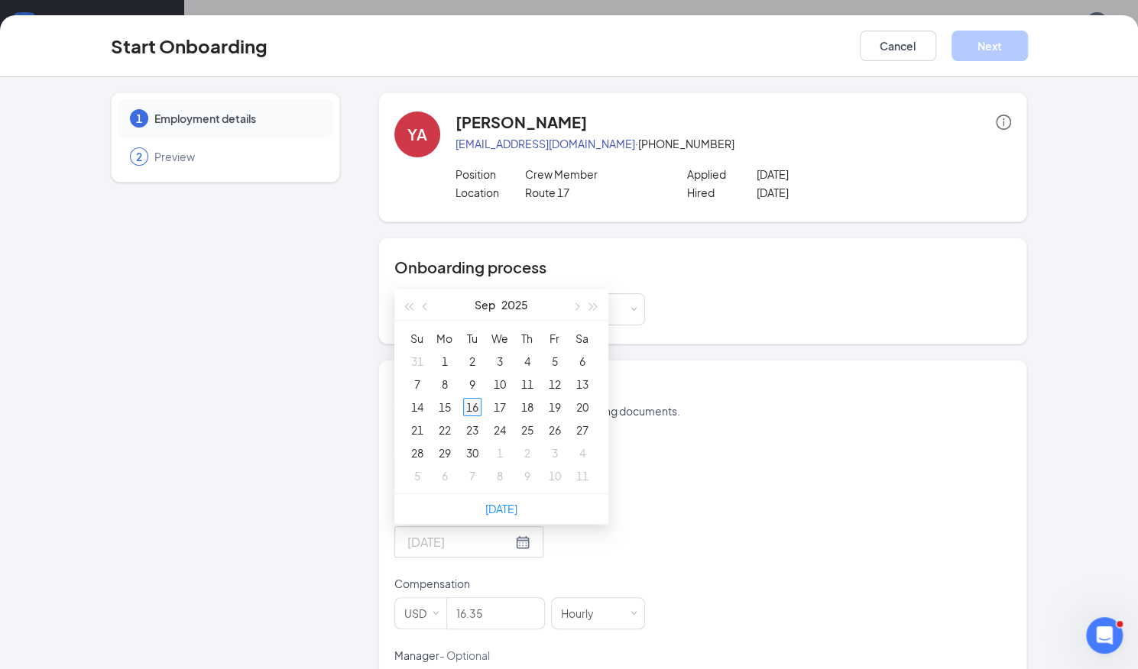
type input "[DATE]"
click at [466, 406] on div "16" at bounding box center [472, 407] width 18 height 18
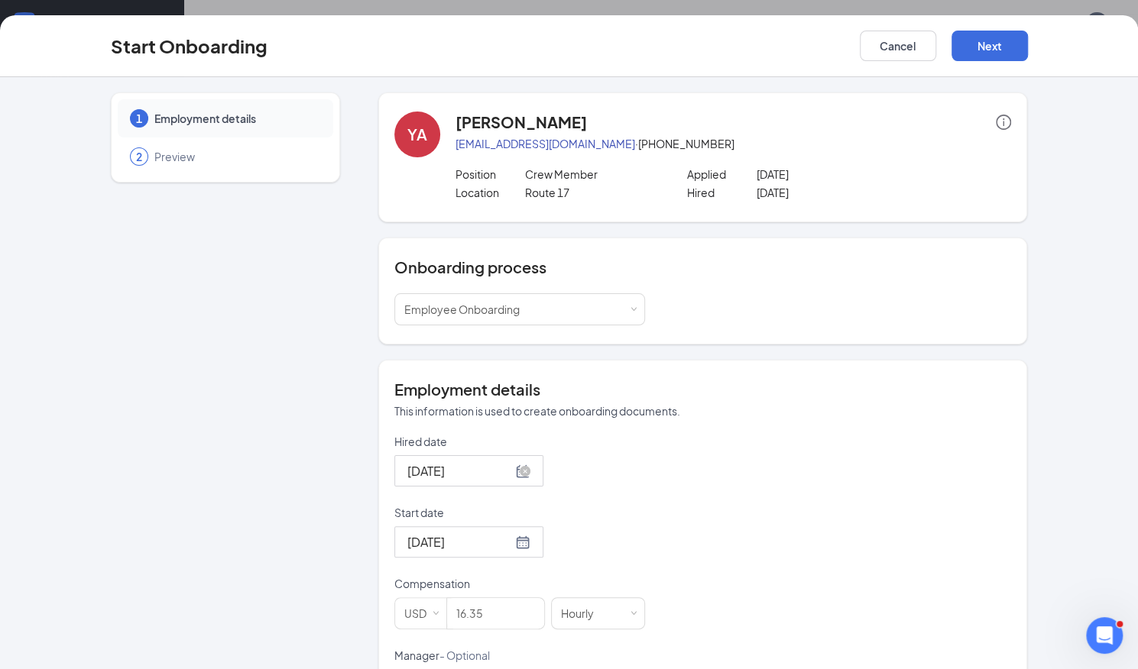
scroll to position [193, 0]
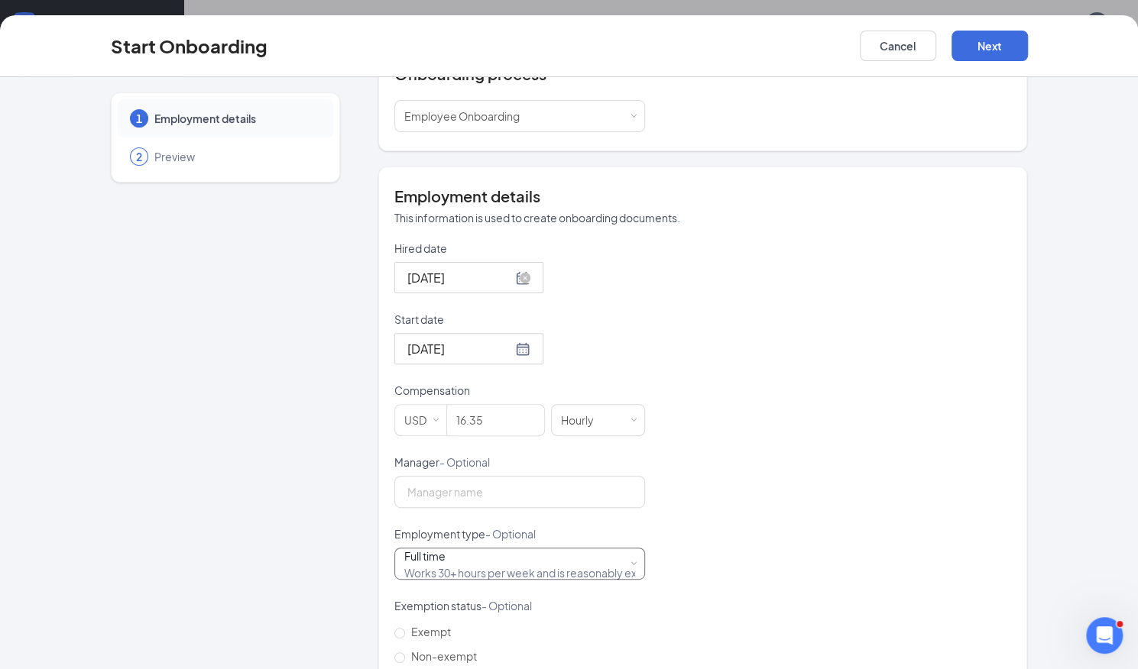
click at [624, 566] on div "Full time Works 30+ hours per week and is reasonably expected to work" at bounding box center [519, 564] width 231 height 31
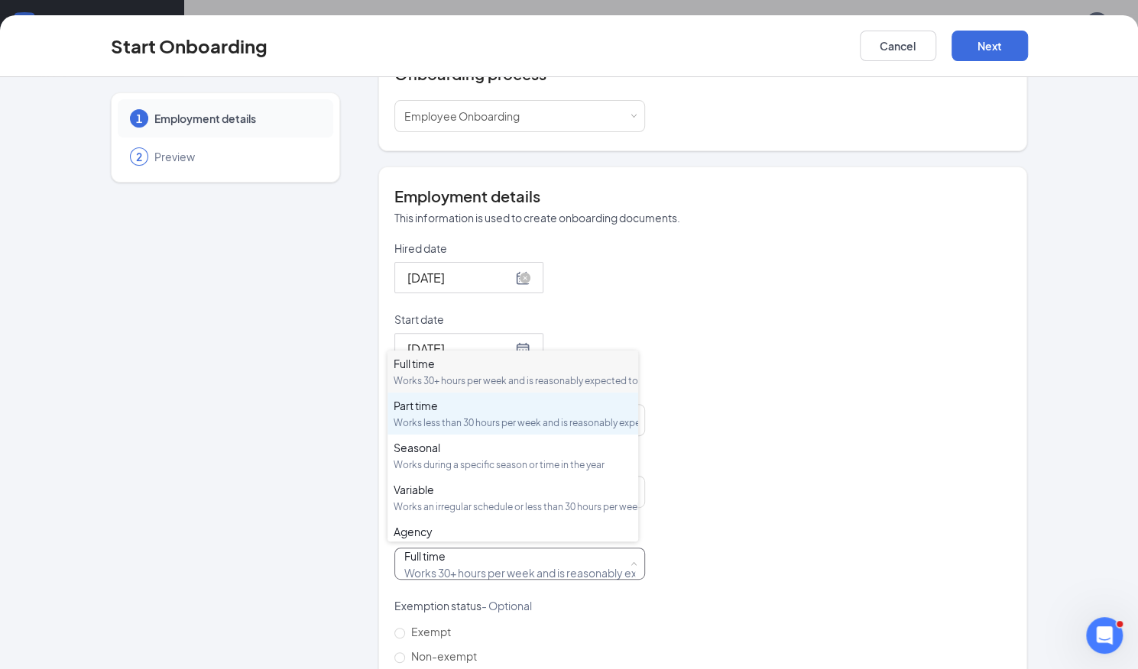
click at [517, 413] on div "Part time" at bounding box center [513, 405] width 238 height 15
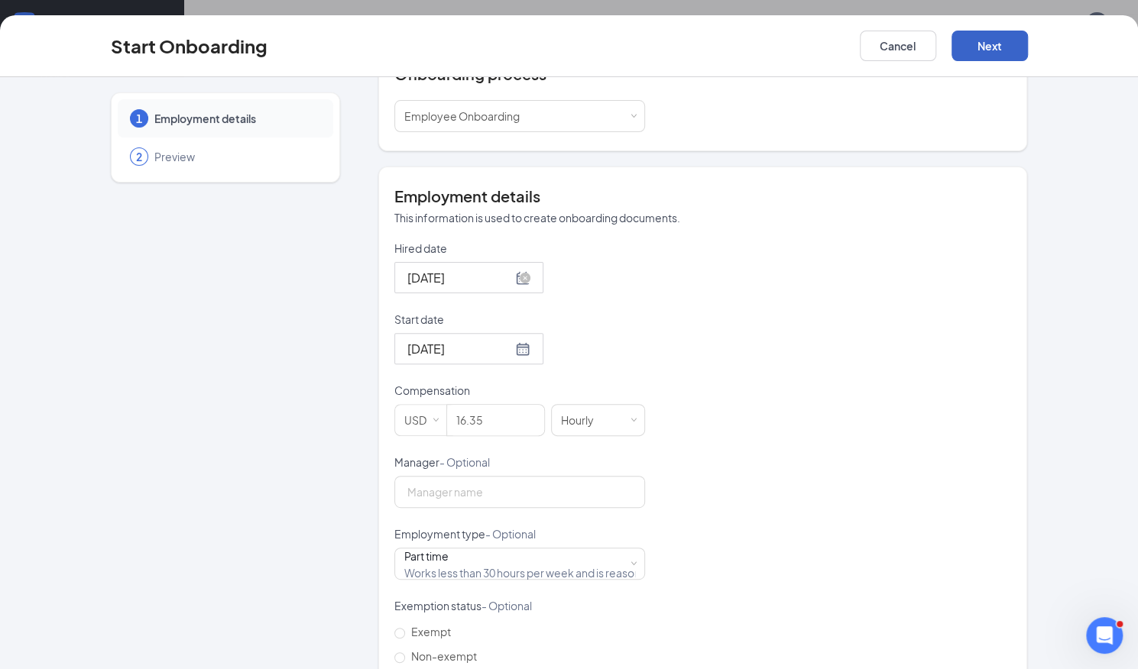
click at [998, 33] on button "Next" at bounding box center [990, 46] width 76 height 31
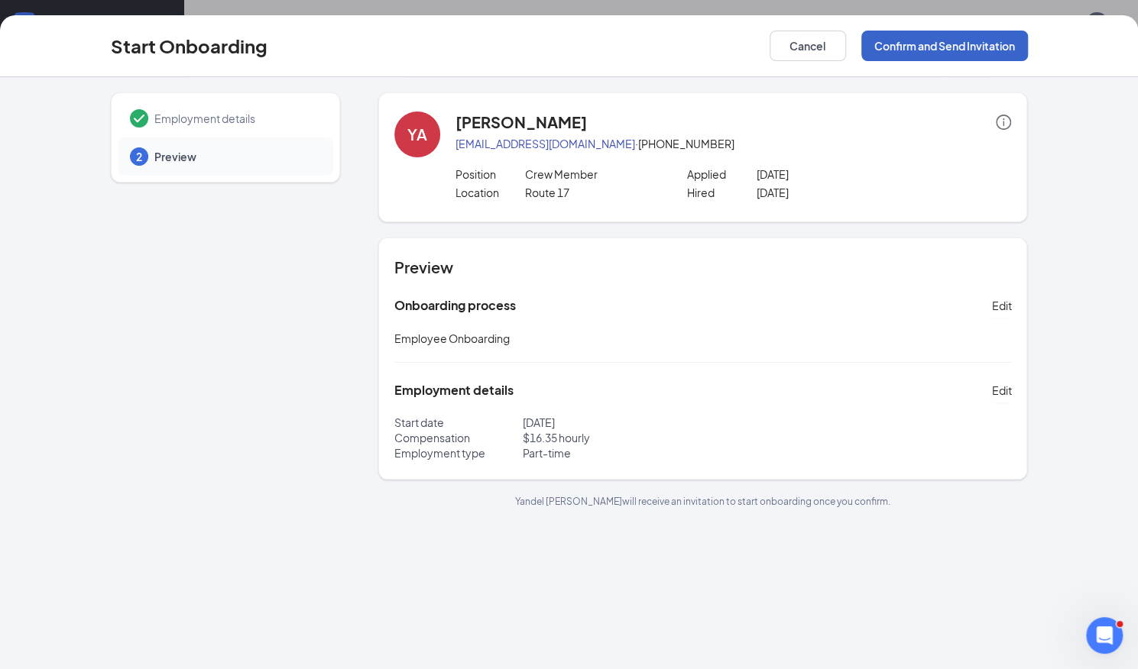
click at [998, 33] on button "Confirm and Send Invitation" at bounding box center [944, 46] width 167 height 31
click at [937, 47] on div "Cancel Confirm and Send Invitation" at bounding box center [899, 46] width 258 height 31
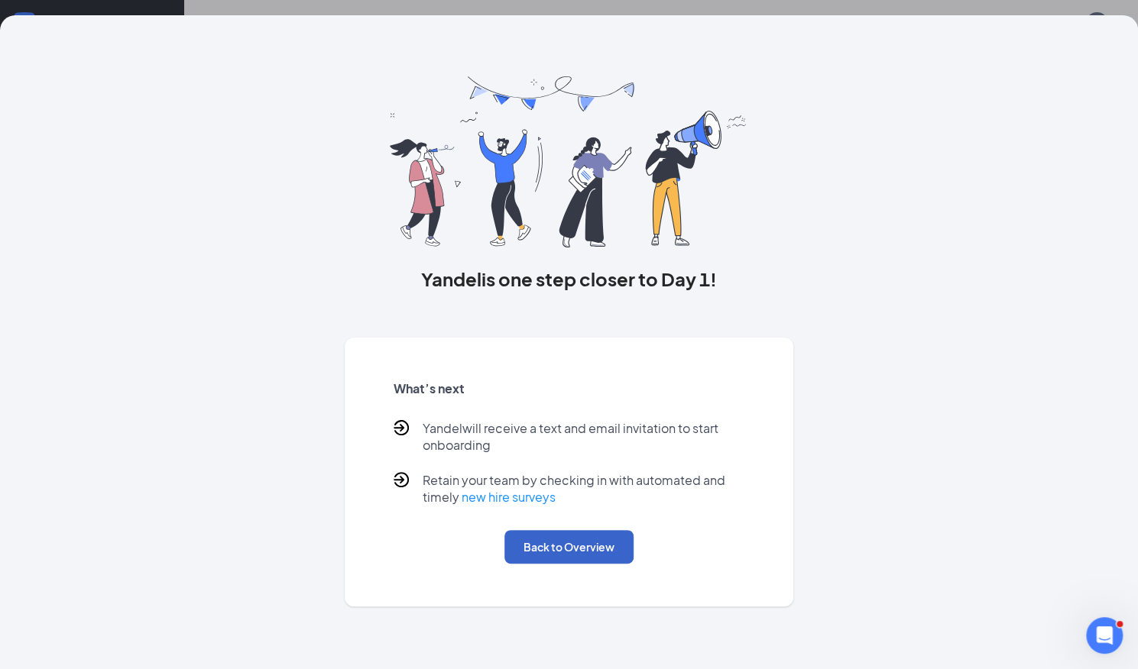
click at [562, 546] on button "Back to Overview" at bounding box center [568, 547] width 129 height 34
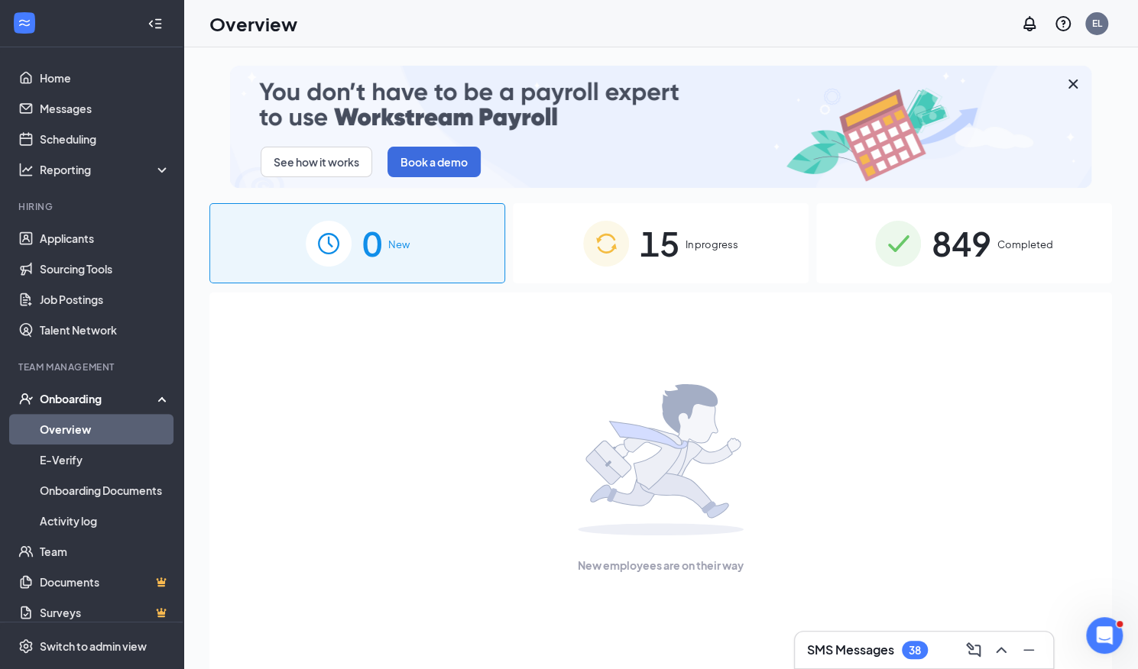
click at [656, 274] on div "15 In progress" at bounding box center [661, 243] width 296 height 80
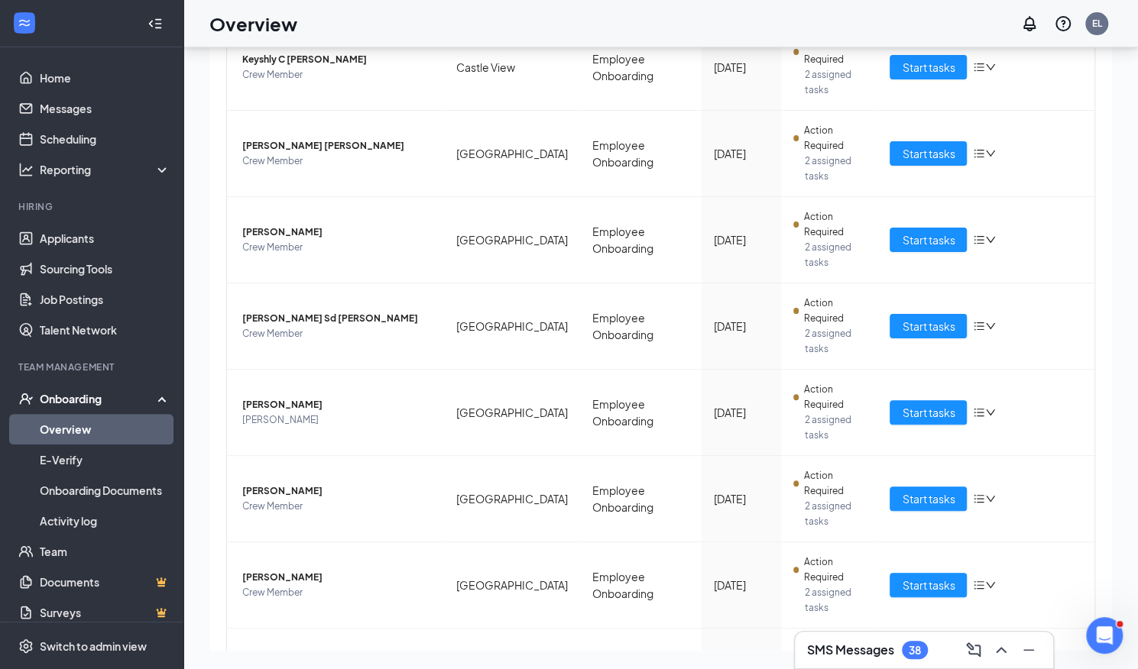
scroll to position [503, 0]
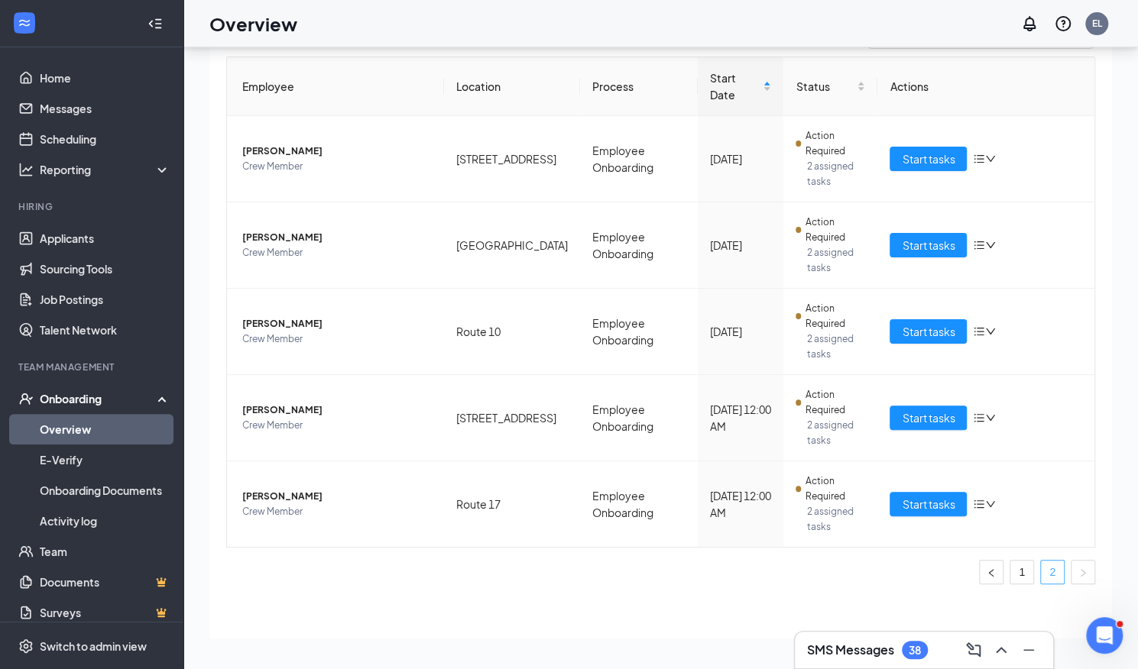
scroll to position [208, 0]
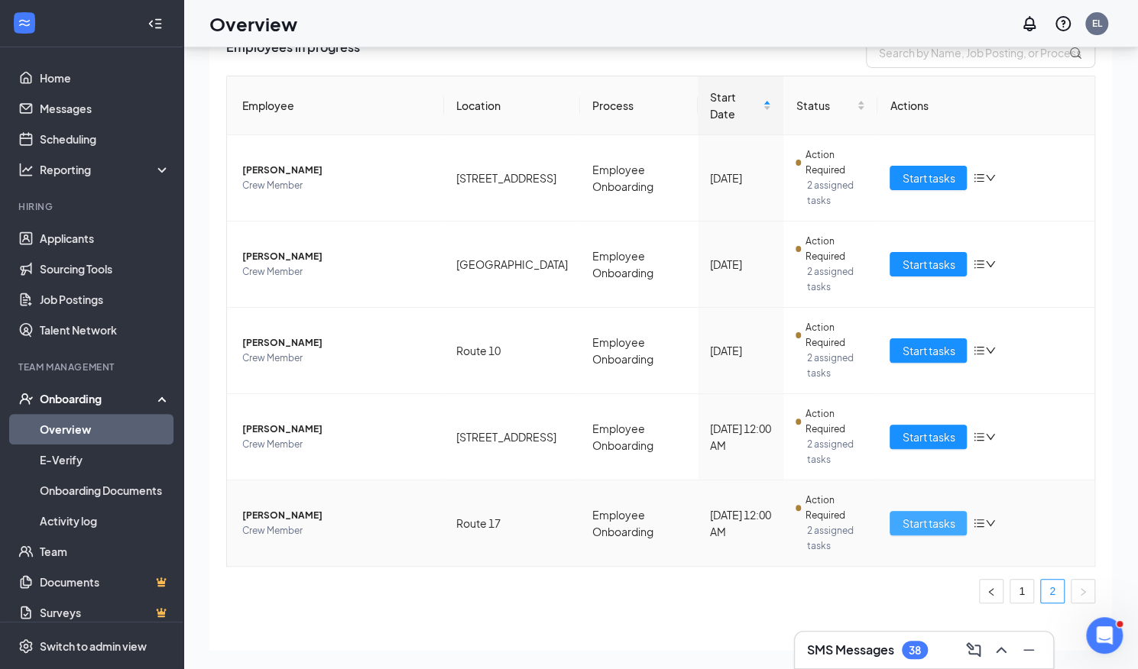
click at [906, 511] on button "Start tasks" at bounding box center [928, 523] width 77 height 24
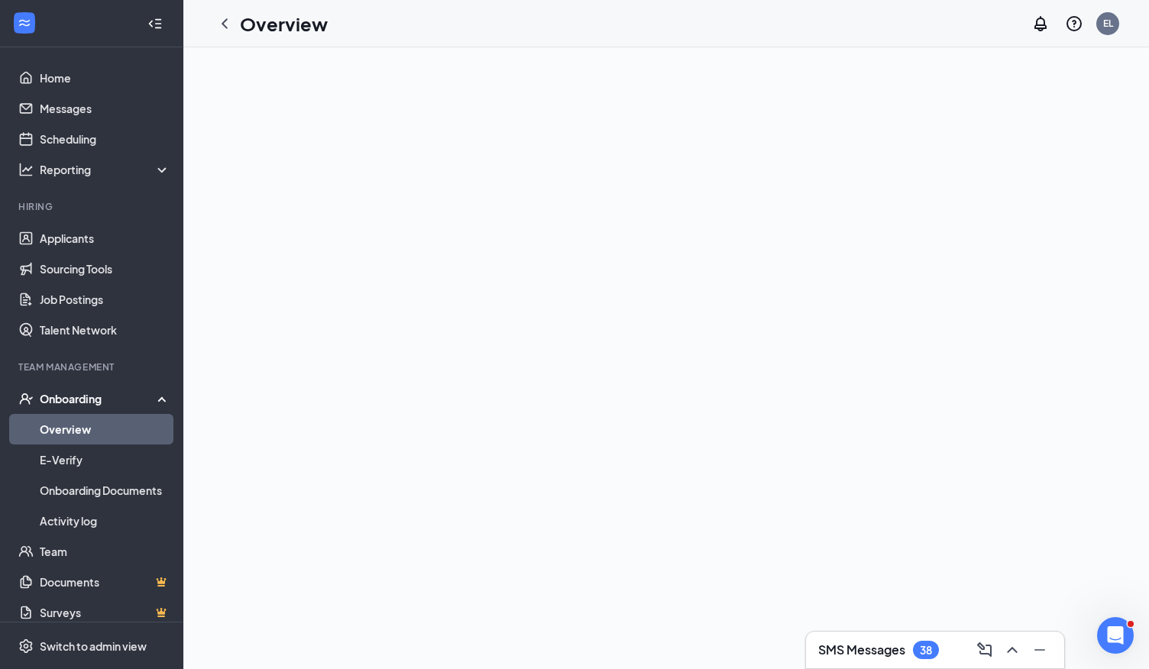
click at [125, 421] on link "Overview" at bounding box center [105, 429] width 131 height 31
click at [105, 439] on link "Overview" at bounding box center [105, 429] width 131 height 31
click at [63, 241] on link "Applicants" at bounding box center [105, 238] width 131 height 31
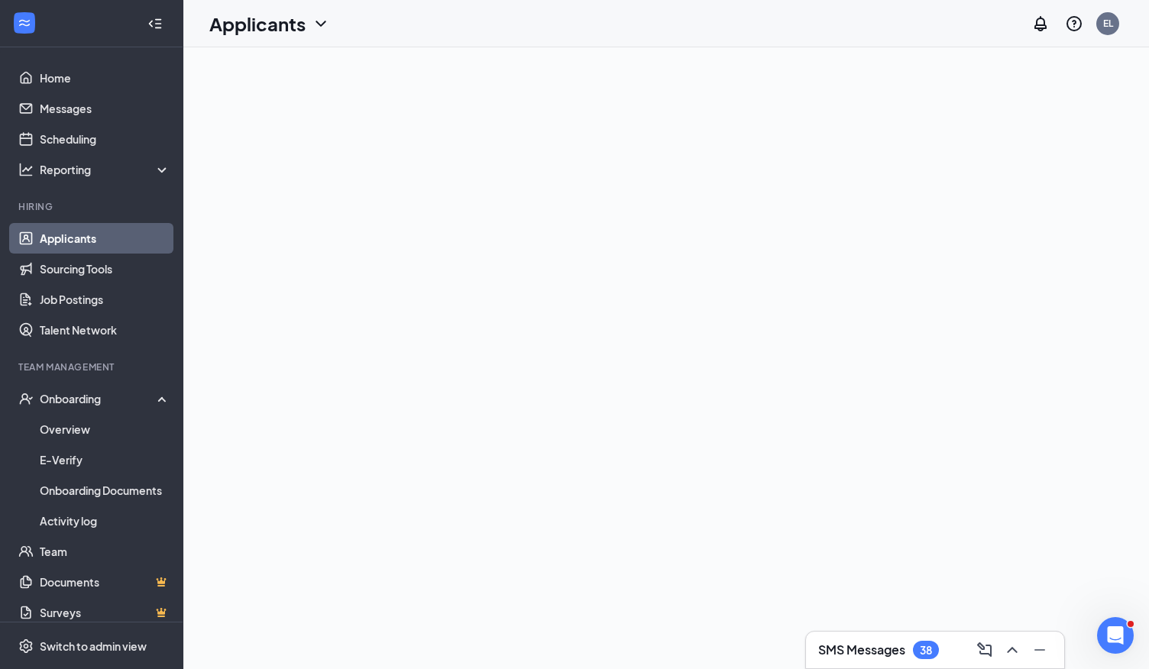
click at [63, 241] on link "Applicants" at bounding box center [105, 238] width 131 height 31
click at [86, 427] on link "Overview" at bounding box center [105, 429] width 131 height 31
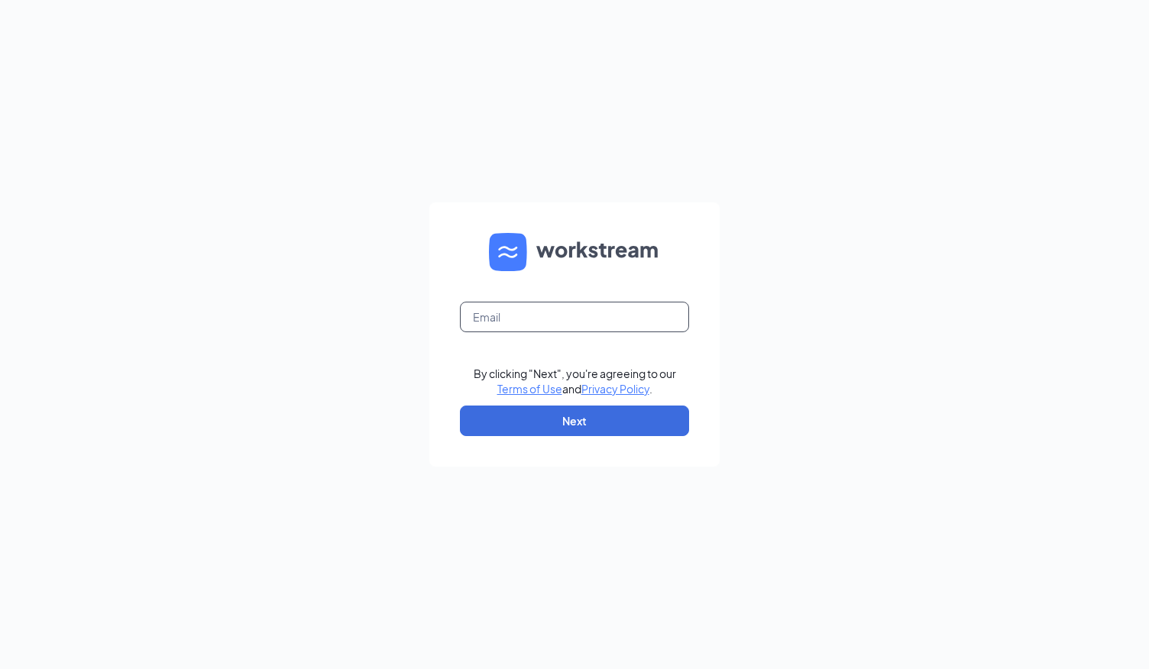
click at [514, 319] on input "text" at bounding box center [574, 317] width 229 height 31
type input "[PERSON_NAME][EMAIL_ADDRESS][PERSON_NAME][DOMAIN_NAME]"
click at [573, 431] on button "Next" at bounding box center [574, 421] width 229 height 31
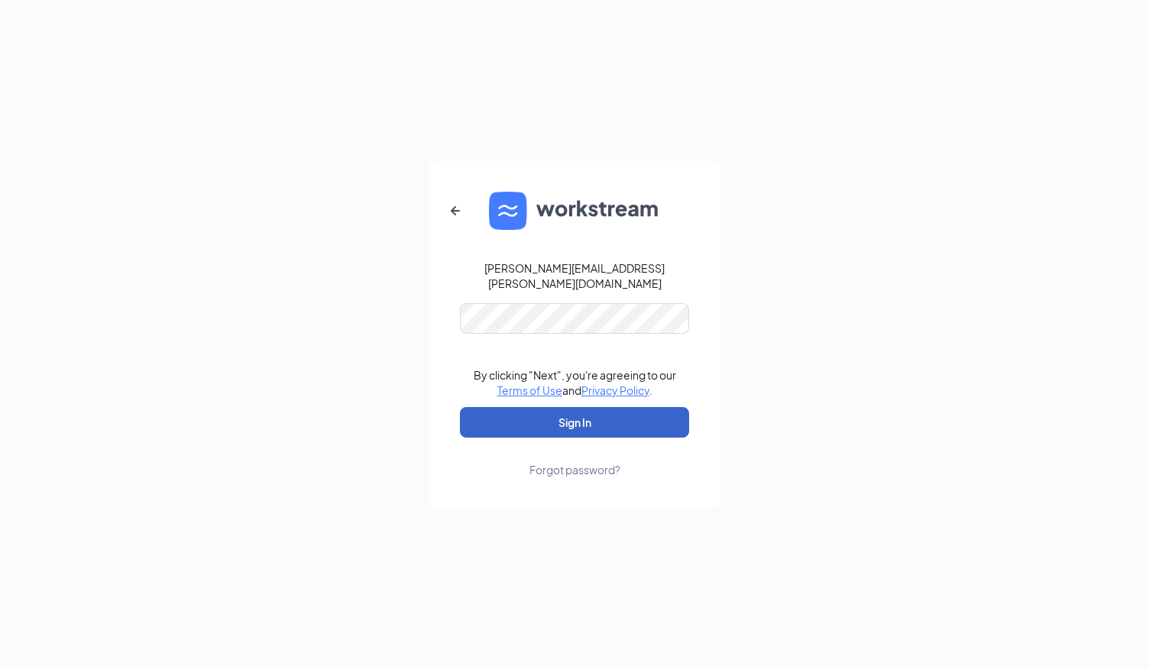
click at [598, 410] on button "Sign In" at bounding box center [574, 422] width 229 height 31
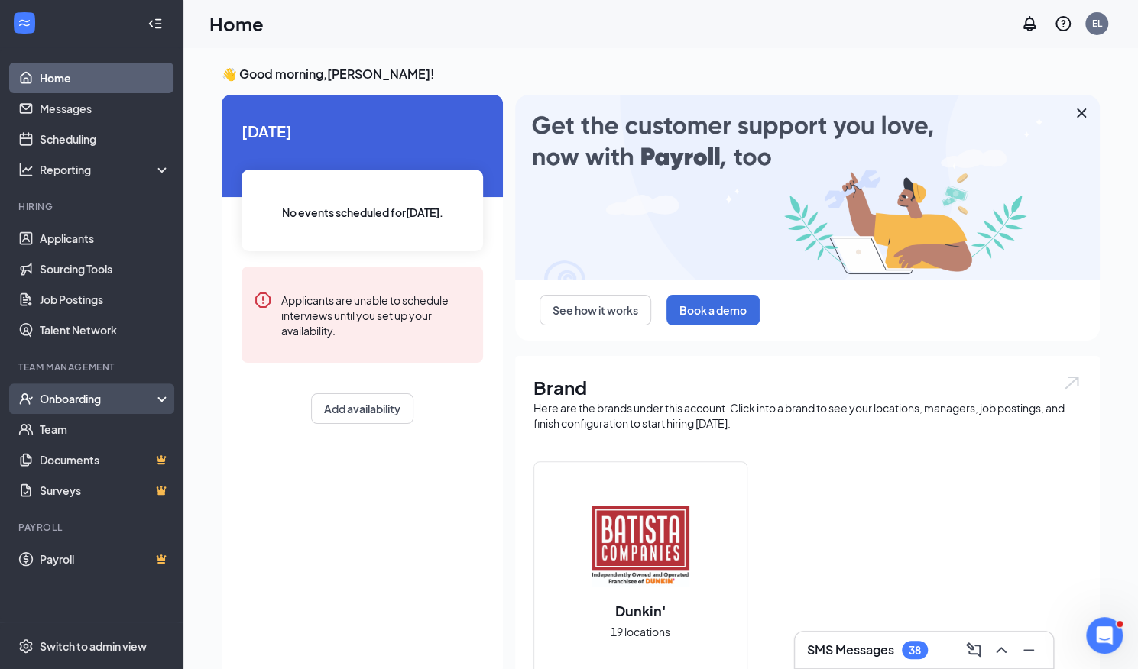
click at [61, 397] on div "Onboarding" at bounding box center [99, 398] width 118 height 15
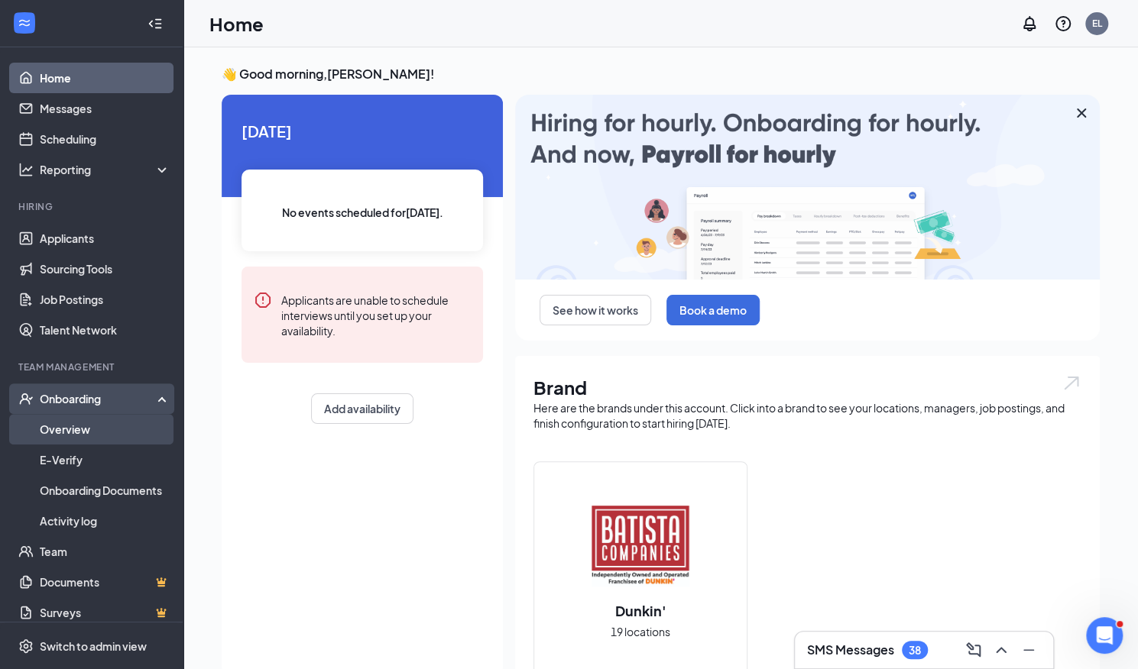
click at [81, 432] on link "Overview" at bounding box center [105, 429] width 131 height 31
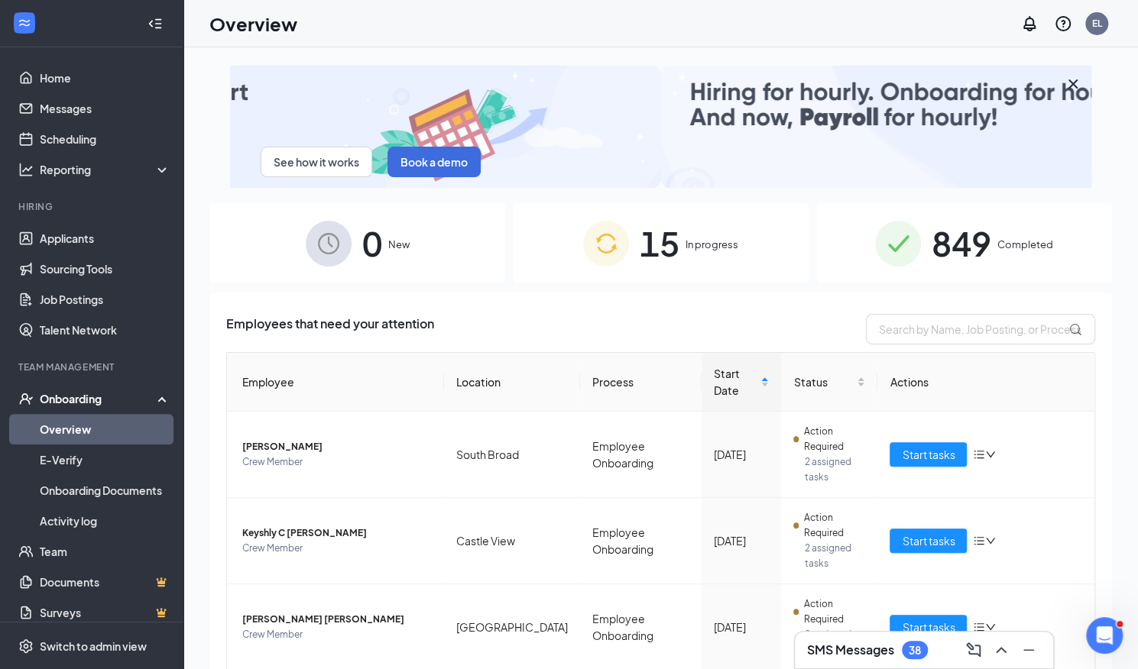
click at [623, 254] on div "15 In progress" at bounding box center [661, 243] width 296 height 80
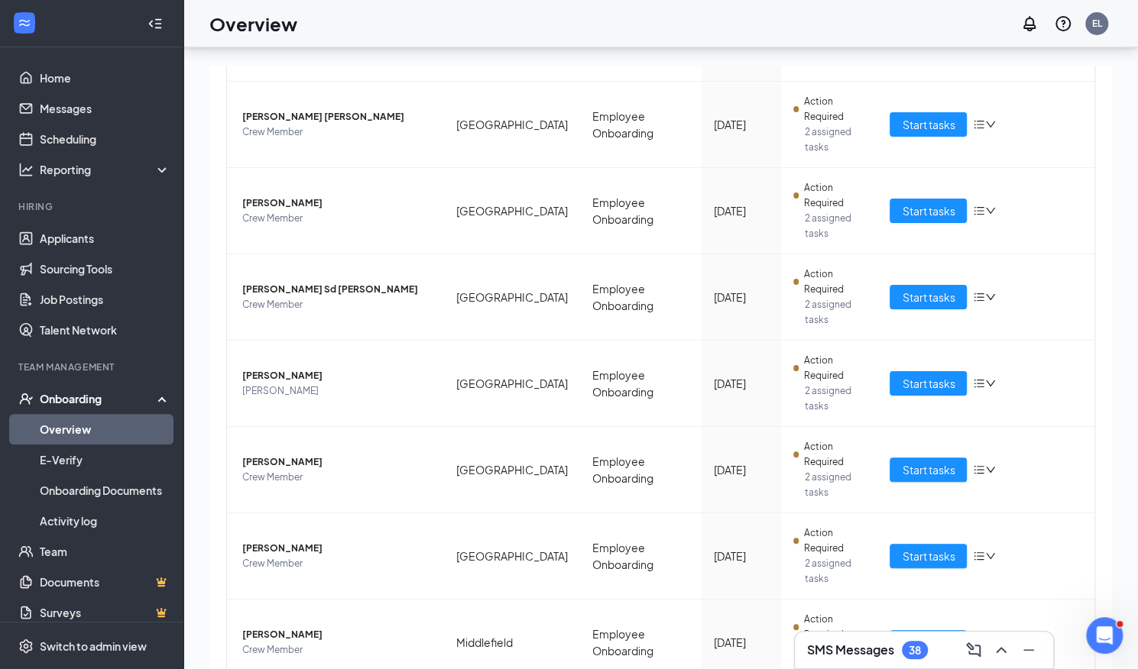
scroll to position [69, 0]
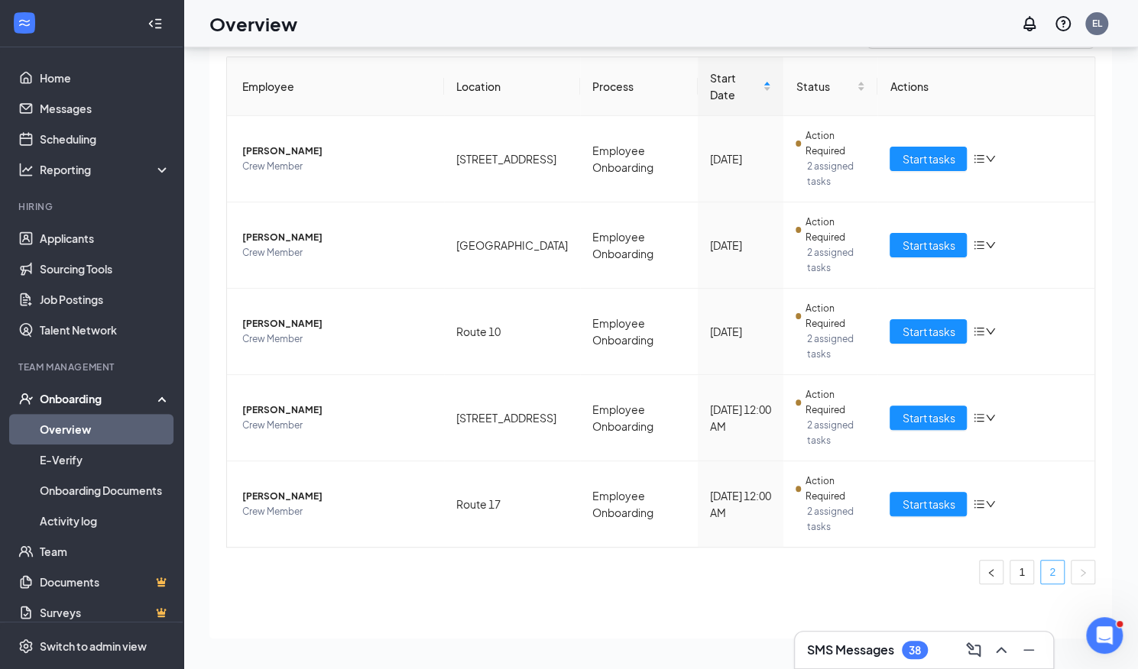
scroll to position [208, 0]
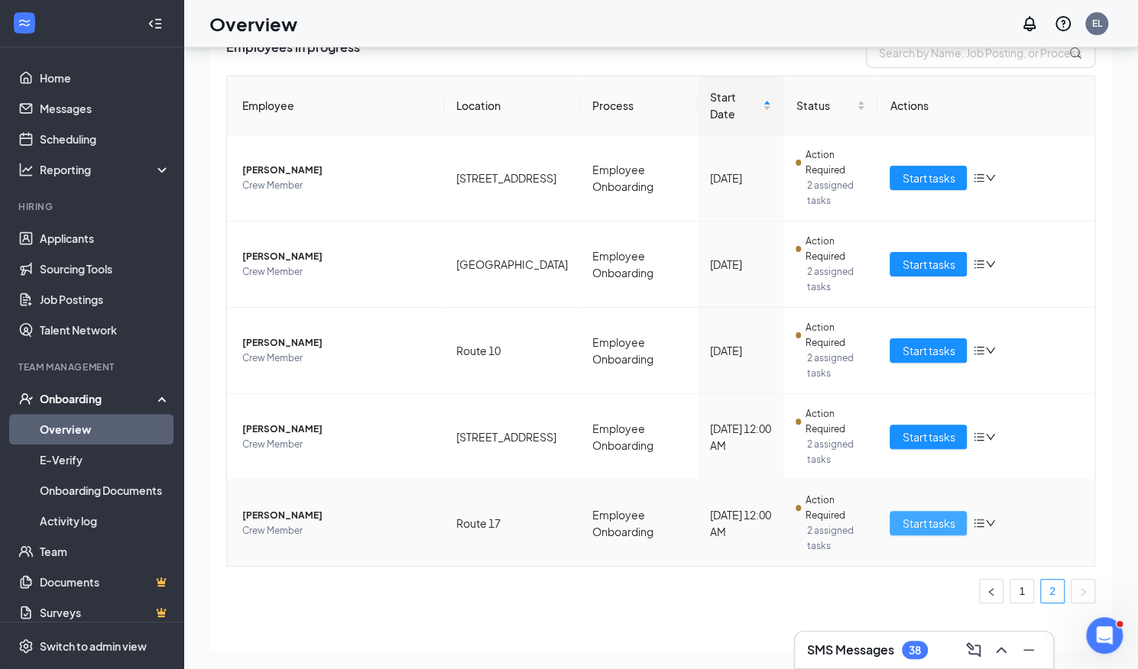
click at [912, 515] on span "Start tasks" at bounding box center [928, 523] width 53 height 17
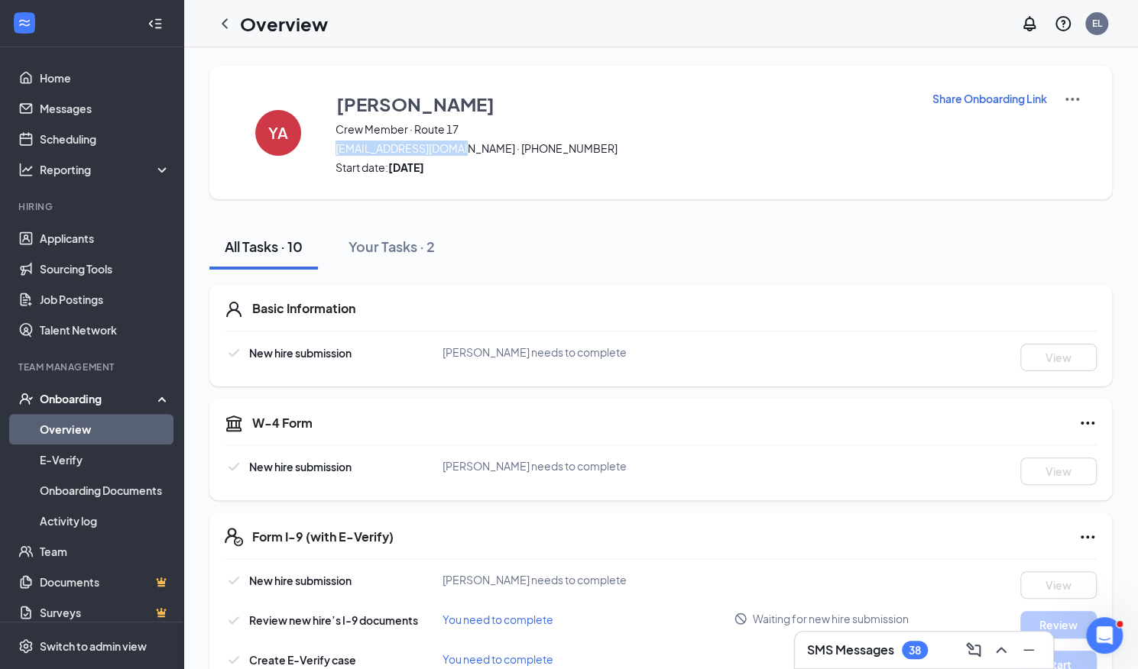
drag, startPoint x: 333, startPoint y: 146, endPoint x: 465, endPoint y: 148, distance: 131.5
click at [465, 148] on div "YA Yandel Alvarado Crew Member · Route 17 yandela2000@gmail.com · (475) 775-961…" at bounding box center [660, 133] width 903 height 134
copy span "[EMAIL_ADDRESS][DOMAIN_NAME]"
click at [90, 427] on link "Overview" at bounding box center [105, 429] width 131 height 31
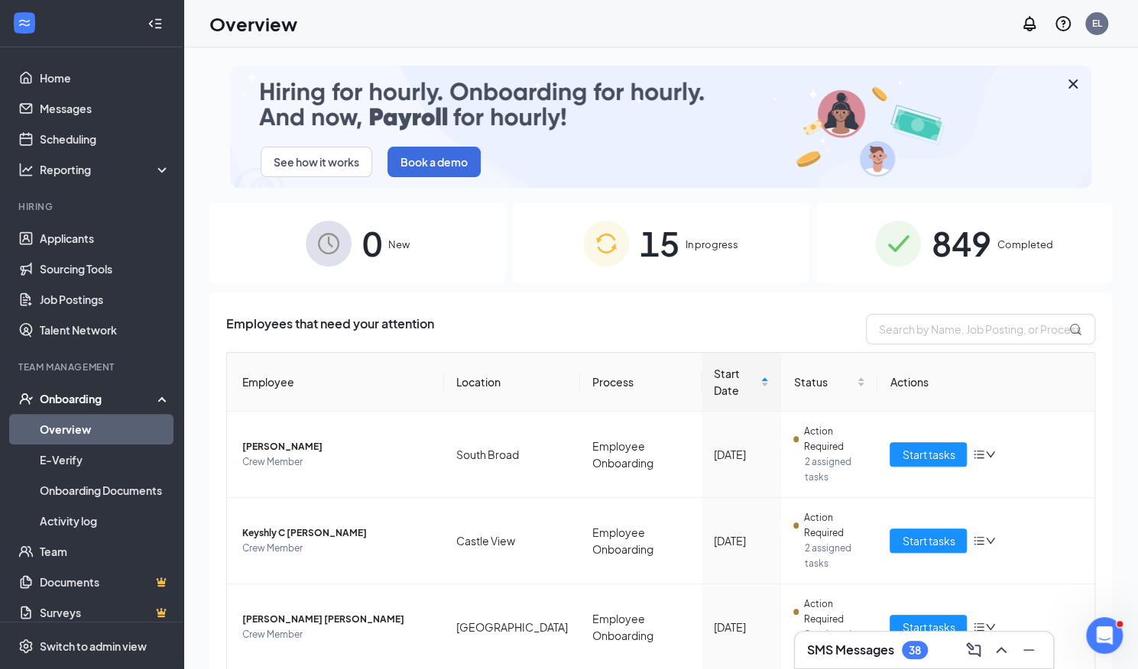
click at [651, 279] on div "15 In progress" at bounding box center [661, 243] width 296 height 80
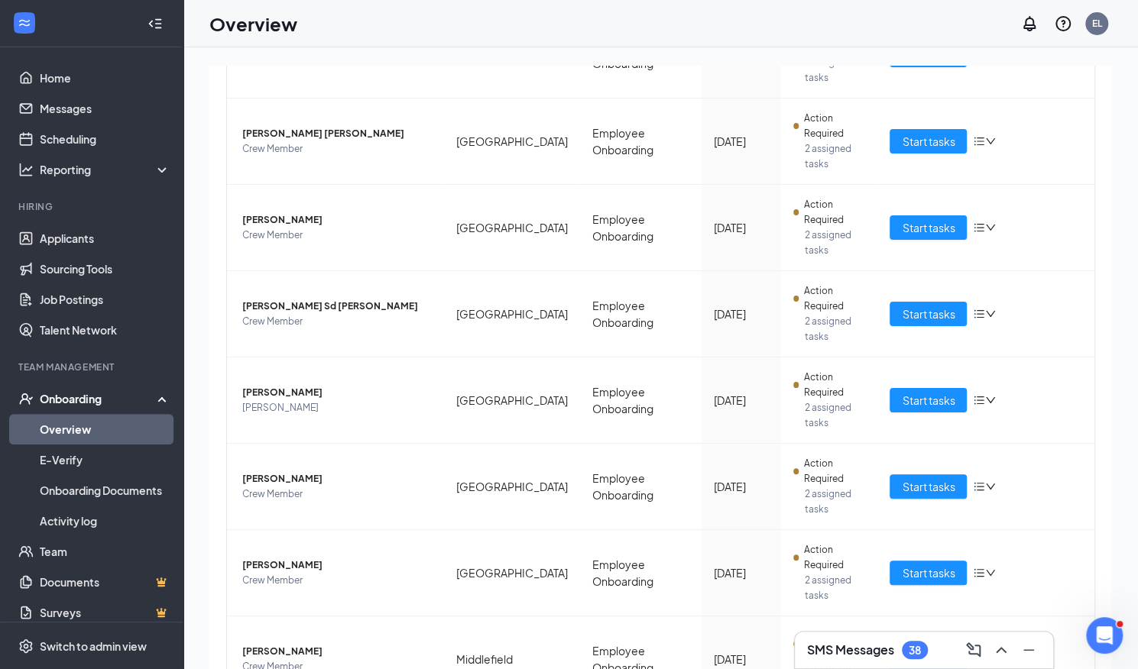
scroll to position [503, 0]
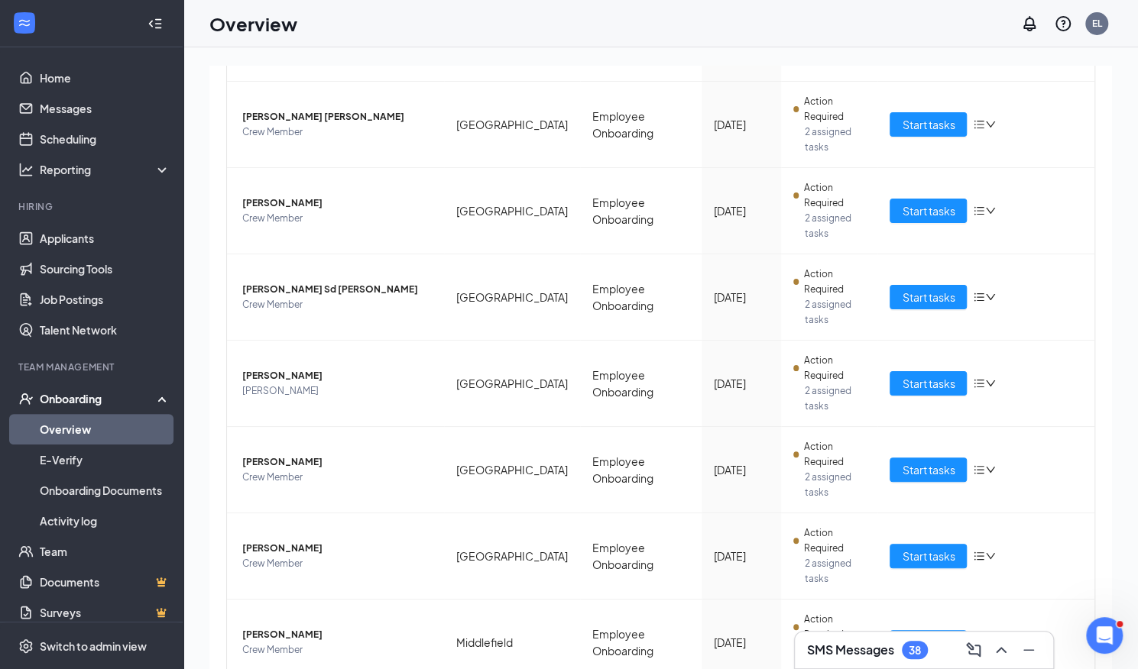
drag, startPoint x: 1128, startPoint y: 490, endPoint x: 1133, endPoint y: 516, distance: 26.4
click at [1133, 516] on div "See how it works Book a demo 0 New 15 In progress 849 Completed Employees in pr…" at bounding box center [660, 392] width 955 height 691
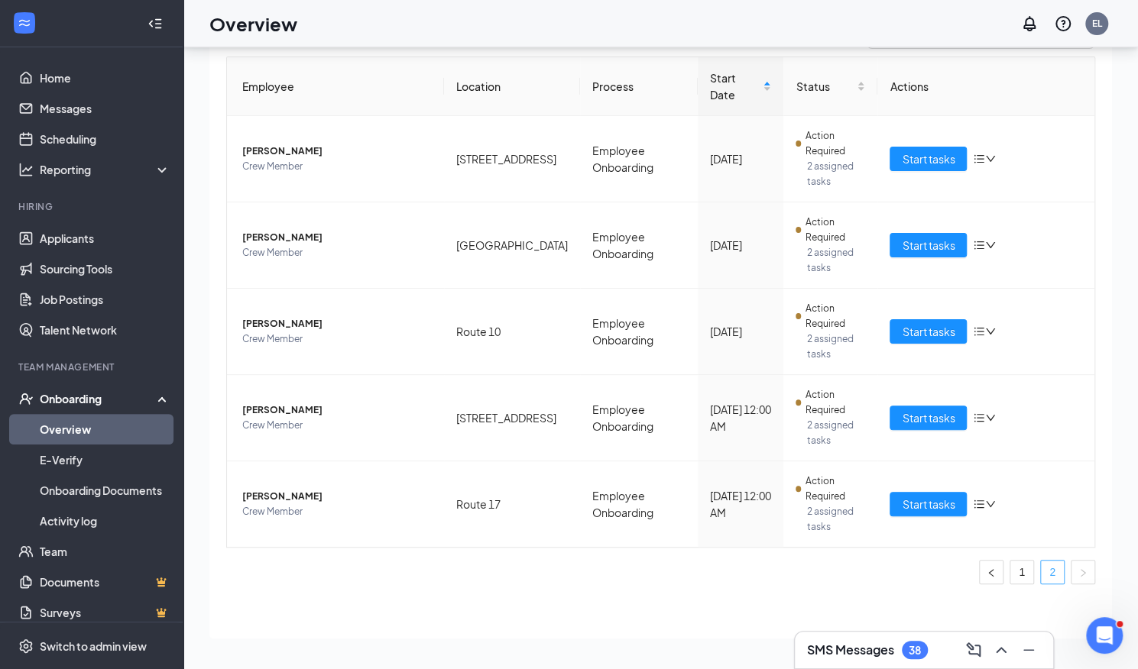
scroll to position [208, 0]
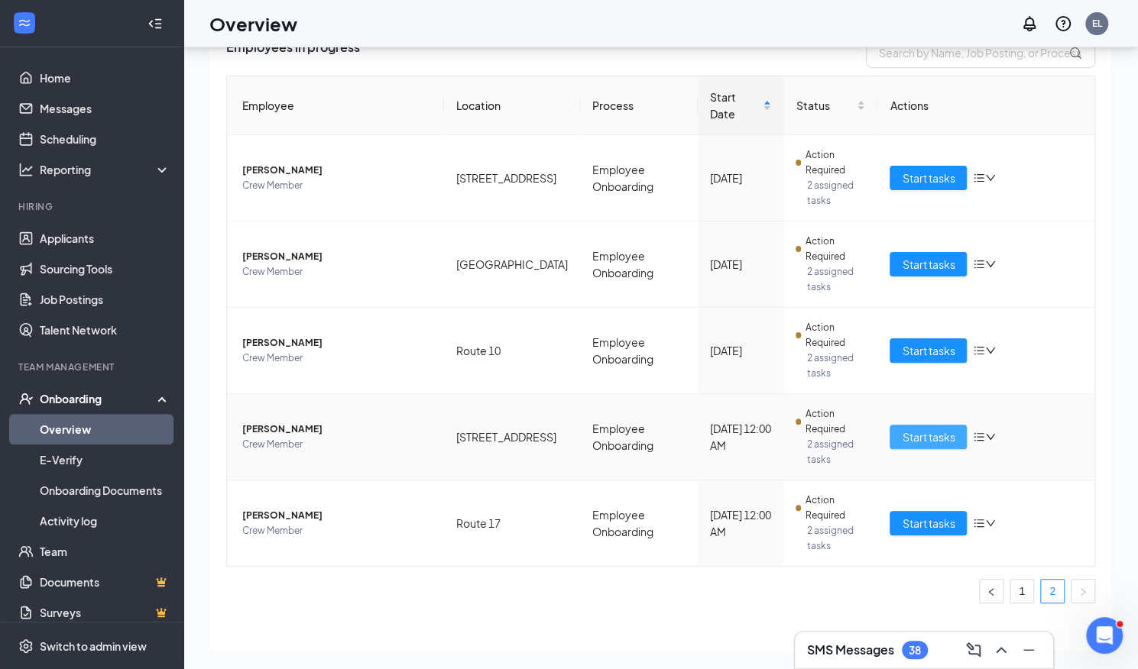
click at [911, 429] on span "Start tasks" at bounding box center [928, 437] width 53 height 17
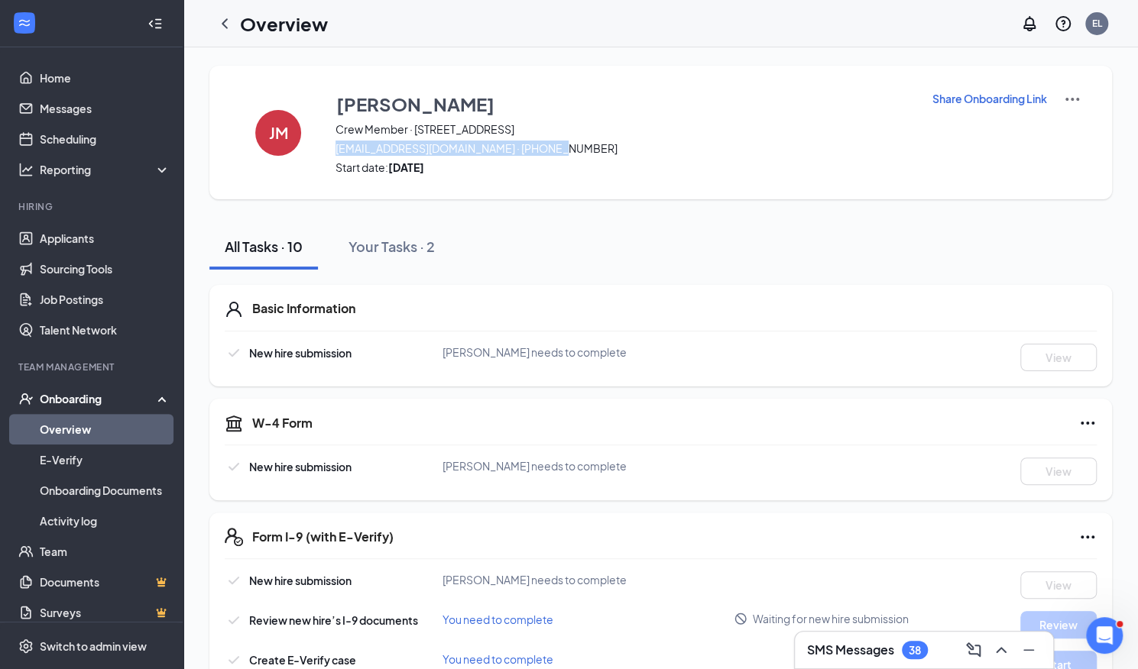
drag, startPoint x: 332, startPoint y: 147, endPoint x: 588, endPoint y: 148, distance: 256.8
click at [588, 148] on div "JM Jada Miller Crew Member · 893 East Main 1jadamiller@gmail.com · (203) 390-10…" at bounding box center [660, 133] width 903 height 134
copy span "1jadamiller@gmail.com · (203) 390-1013"
